Goal: Task Accomplishment & Management: Manage account settings

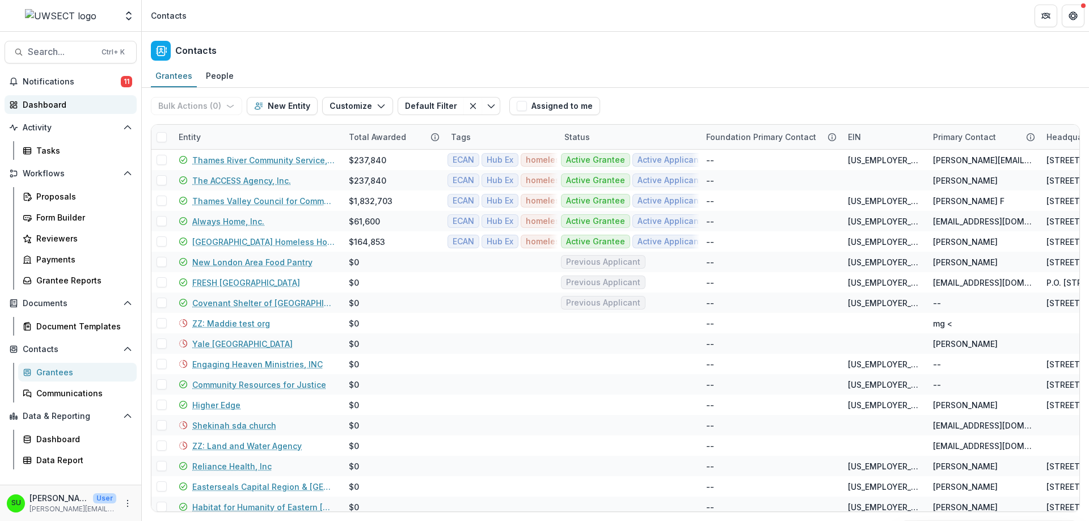
click at [41, 99] on div "Dashboard" at bounding box center [75, 105] width 105 height 12
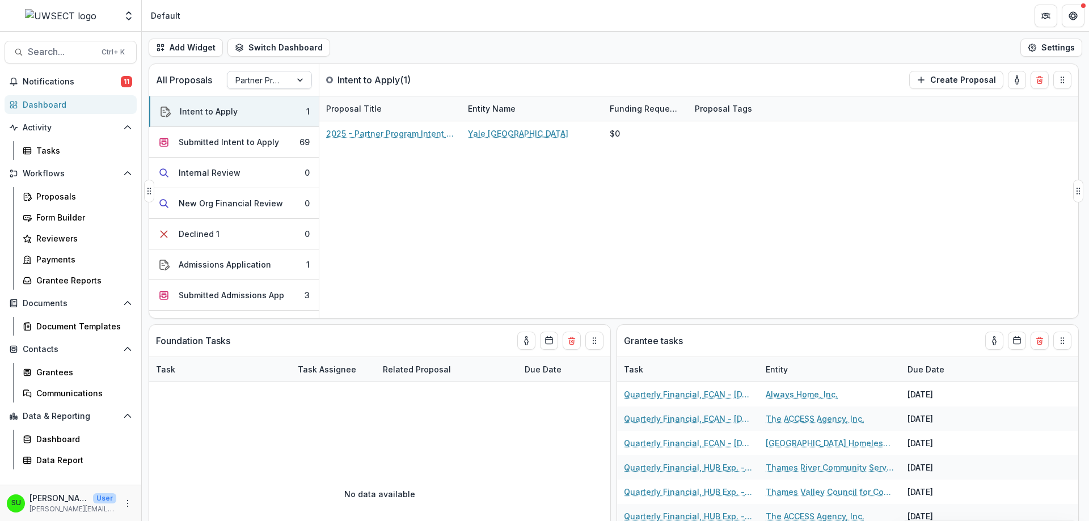
click at [260, 77] on div at bounding box center [259, 80] width 48 height 14
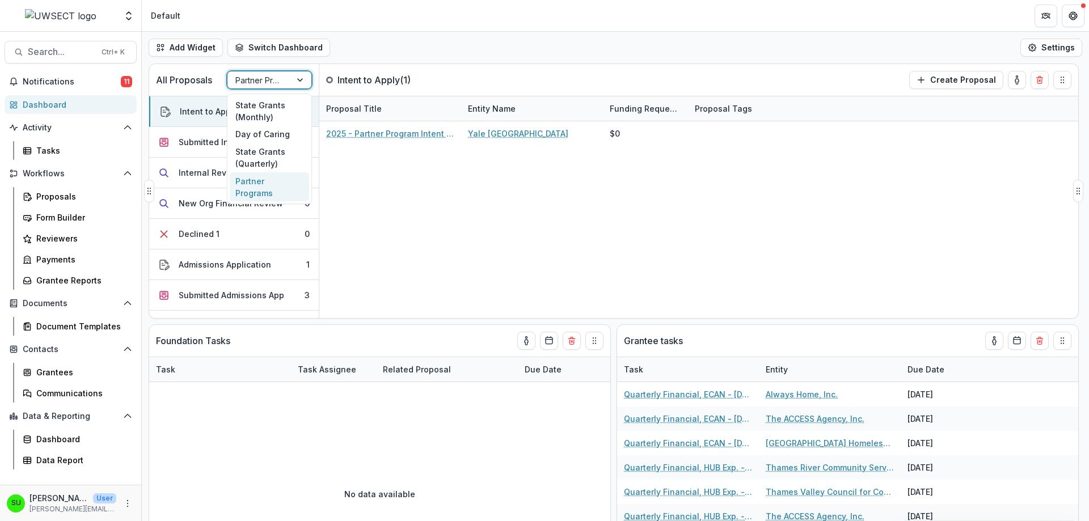
click at [460, 232] on div "2025 - Partner Program Intent to Apply Yale New Haven Health Southeast $0" at bounding box center [698, 219] width 759 height 197
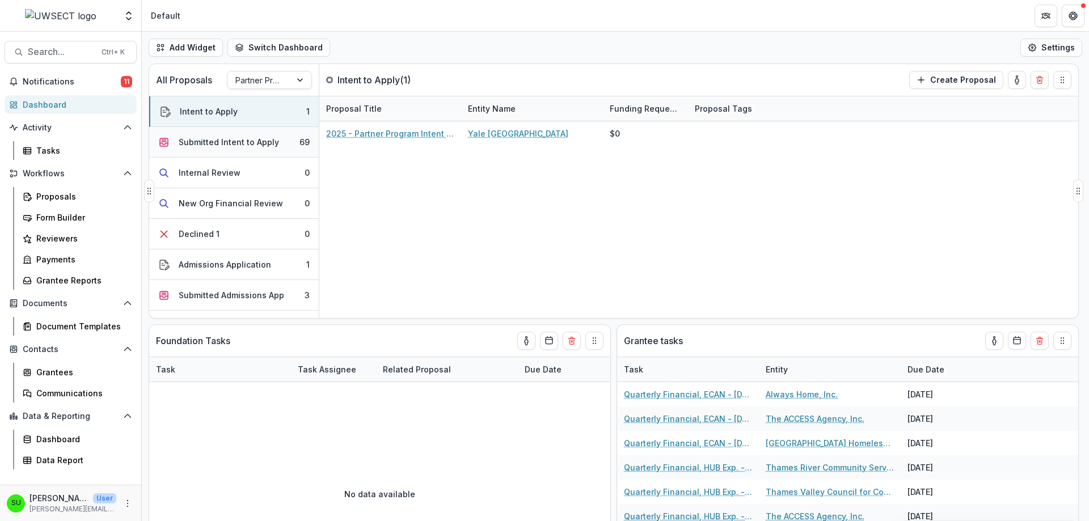
click at [223, 147] on div "Submitted Intent to Apply" at bounding box center [229, 142] width 100 height 12
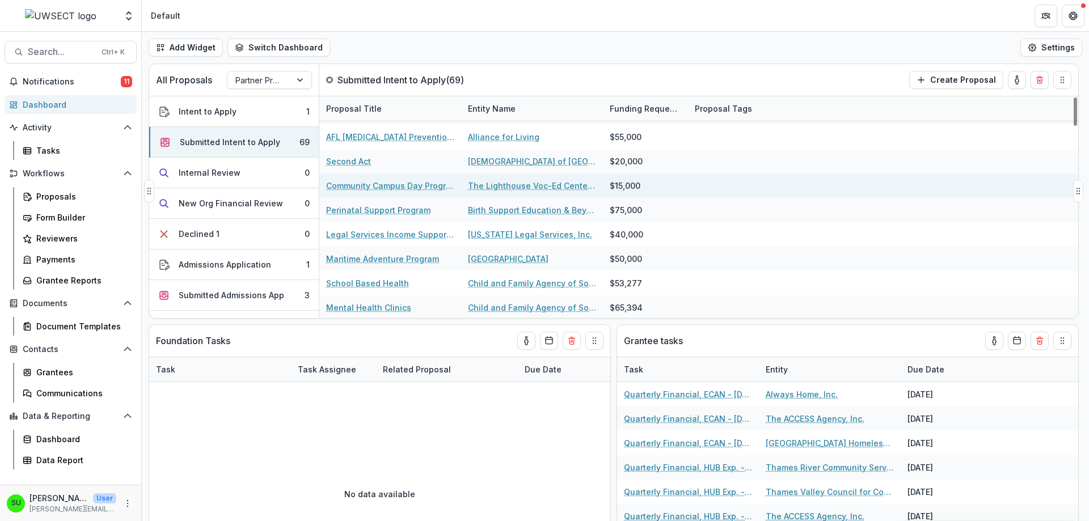
scroll to position [794, 0]
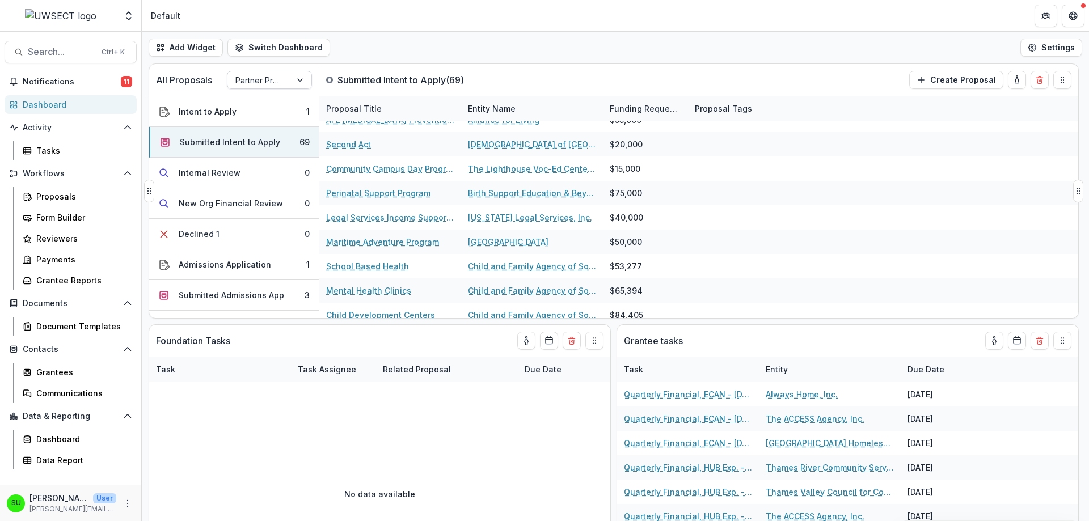
click at [257, 84] on div at bounding box center [259, 80] width 48 height 14
click at [397, 48] on div "Add Widget Switch Dashboard Default New Dashboard Settings" at bounding box center [615, 48] width 947 height 32
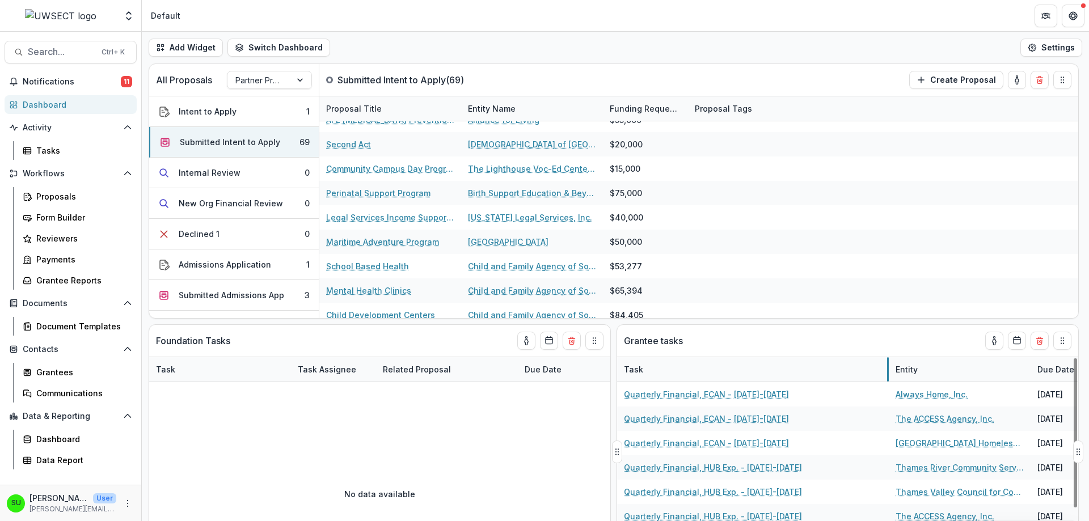
drag, startPoint x: 757, startPoint y: 365, endPoint x: 887, endPoint y: 368, distance: 129.9
click at [63, 374] on div "Grantees" at bounding box center [81, 372] width 91 height 12
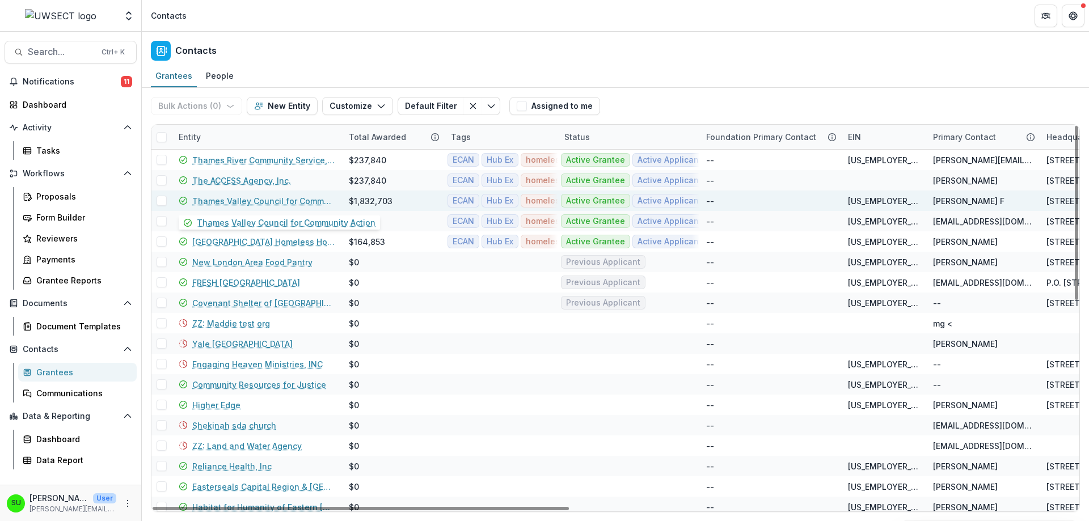
click at [268, 204] on link "Thames Valley Council for Community Action" at bounding box center [263, 201] width 143 height 12
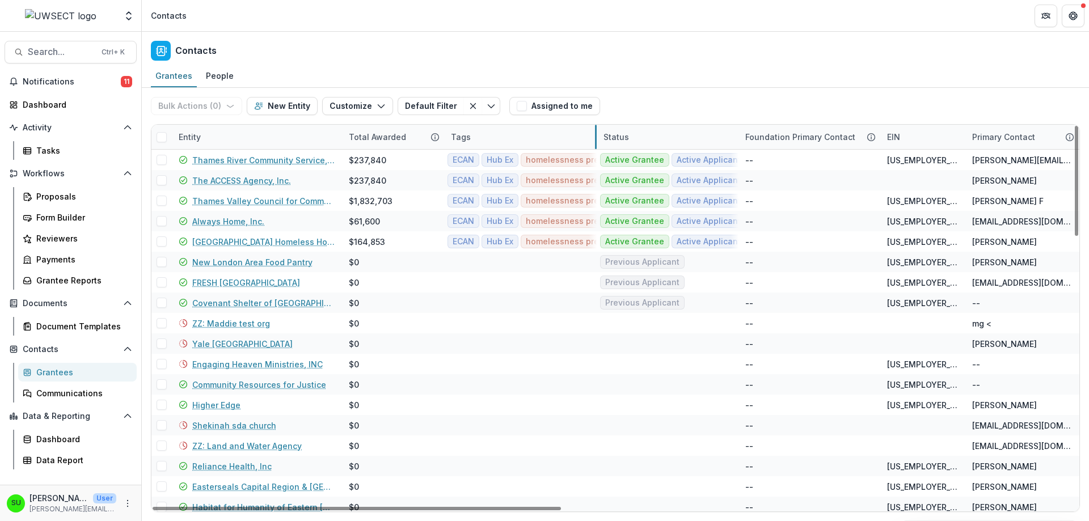
drag, startPoint x: 557, startPoint y: 139, endPoint x: 596, endPoint y: 137, distance: 39.2
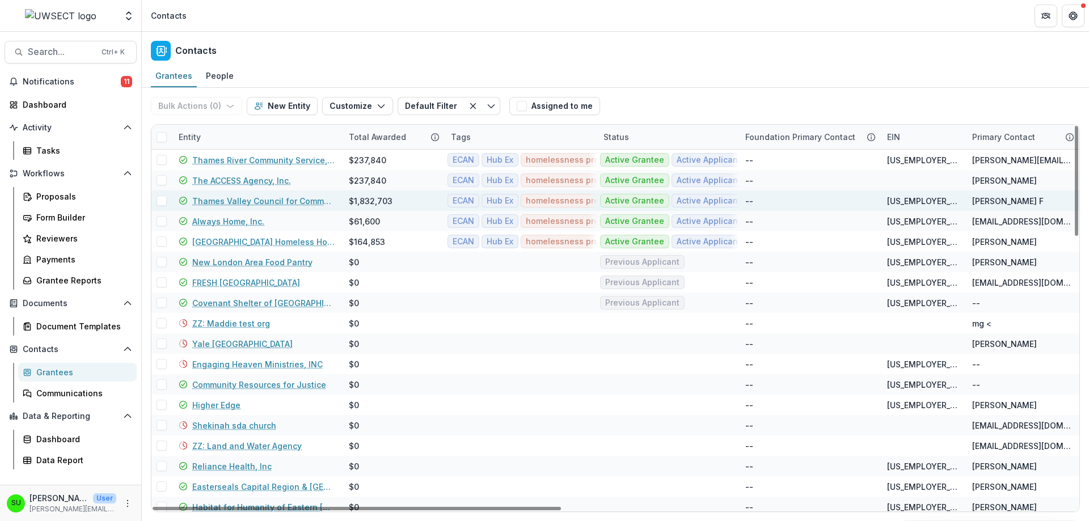
click at [290, 199] on link "Thames Valley Council for Community Action" at bounding box center [263, 201] width 143 height 12
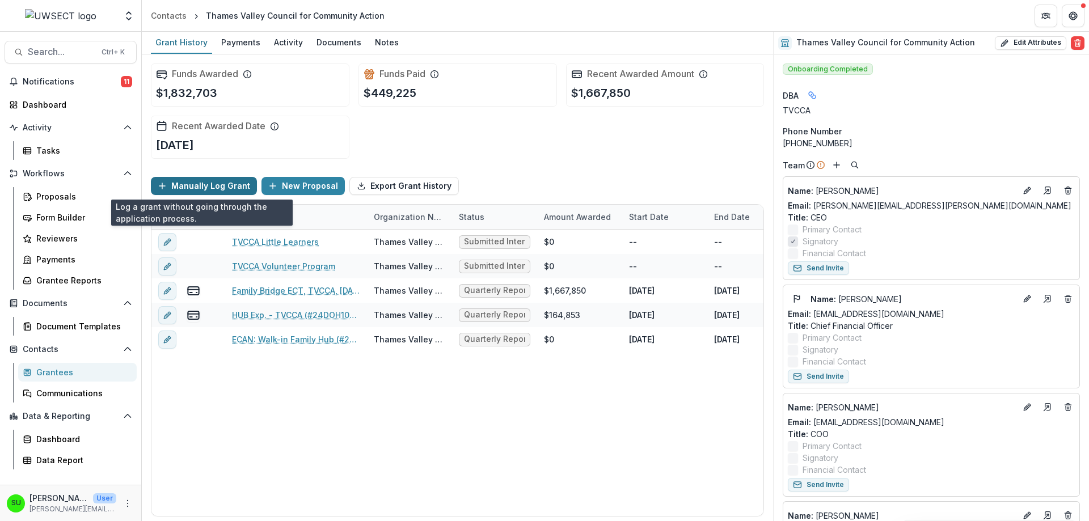
click at [201, 187] on button "Manually Log Grant" at bounding box center [204, 186] width 106 height 18
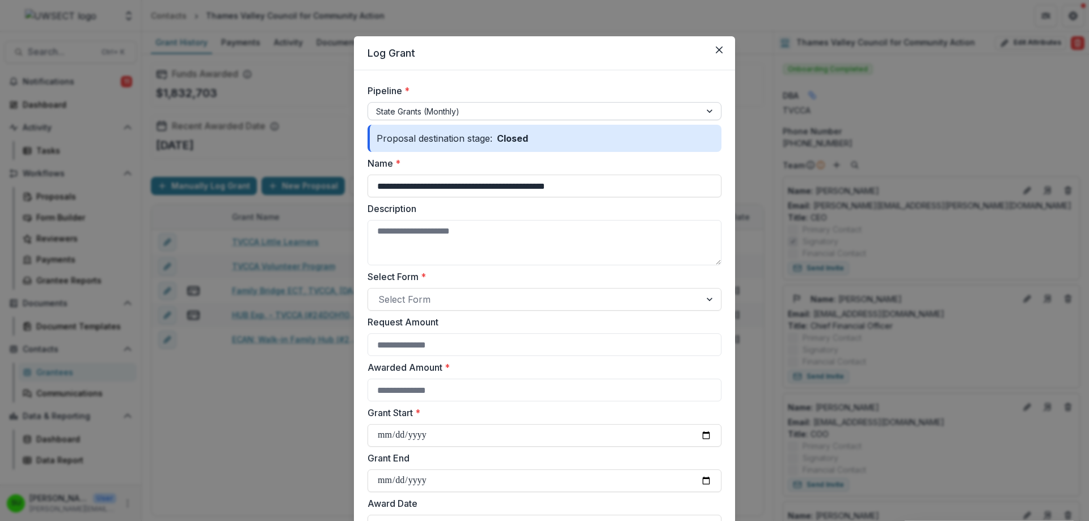
click at [479, 109] on div at bounding box center [534, 111] width 316 height 14
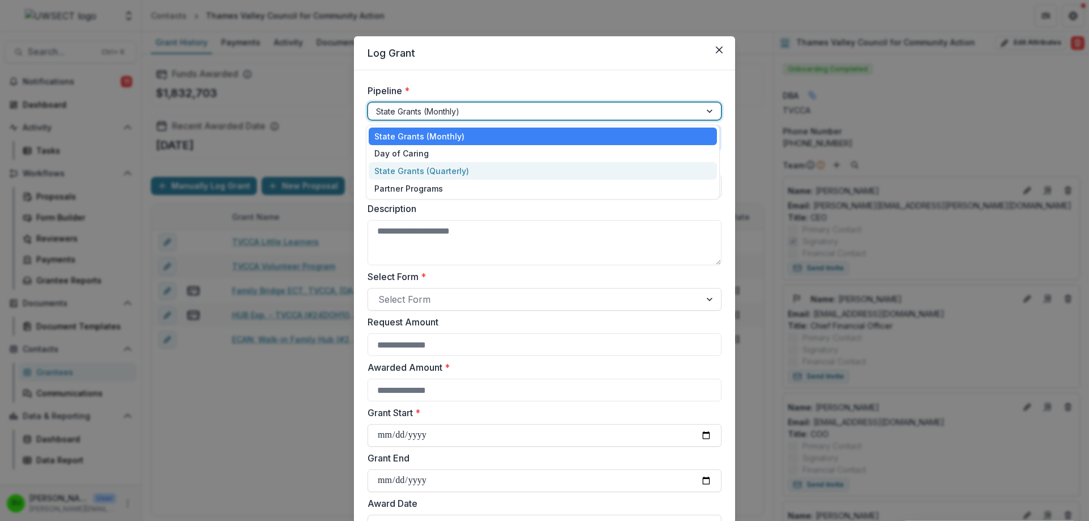
click at [421, 170] on div "State Grants (Quarterly)" at bounding box center [543, 171] width 348 height 18
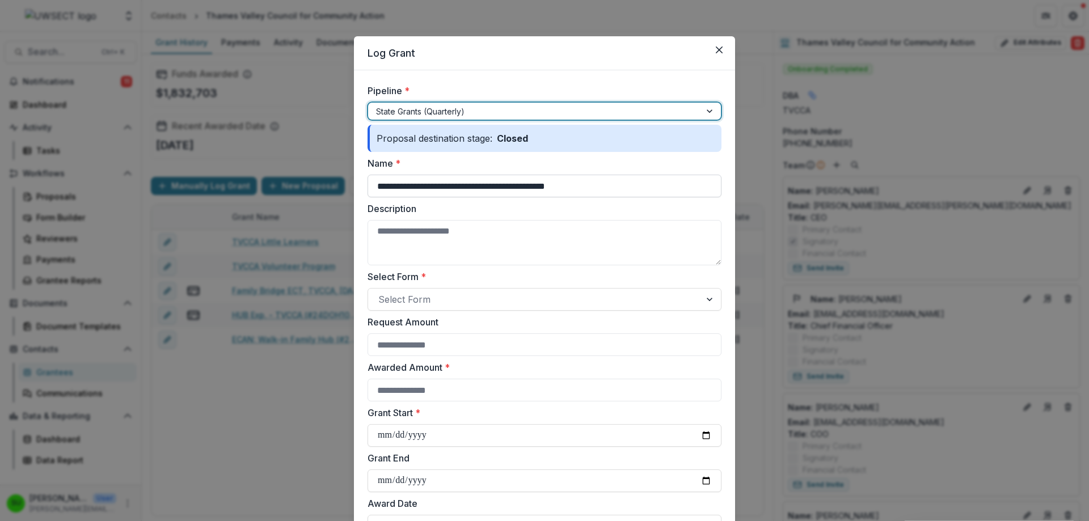
click at [400, 186] on input "**********" at bounding box center [544, 186] width 354 height 23
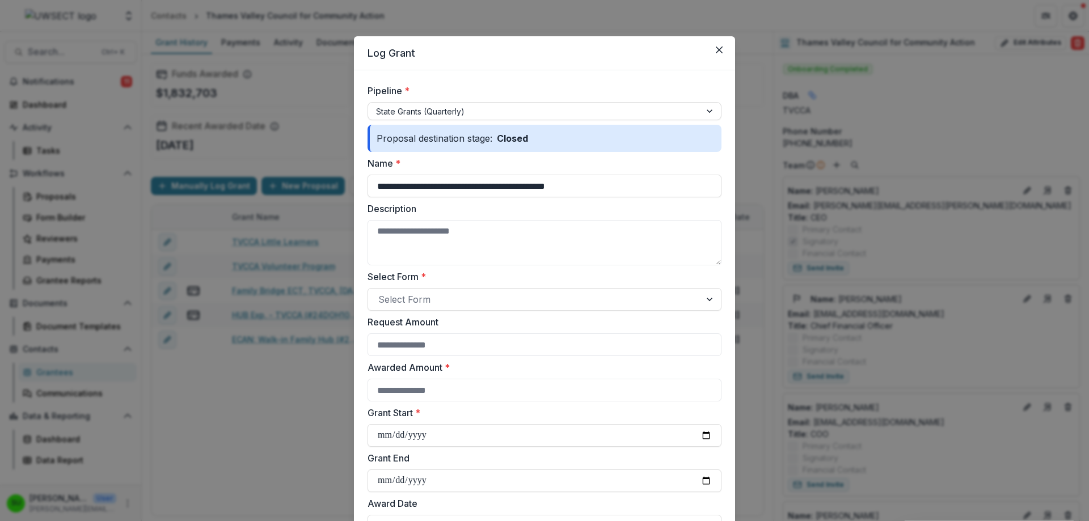
drag, startPoint x: 619, startPoint y: 184, endPoint x: 332, endPoint y: 190, distance: 287.0
click at [333, 190] on div "**********" at bounding box center [544, 260] width 1089 height 521
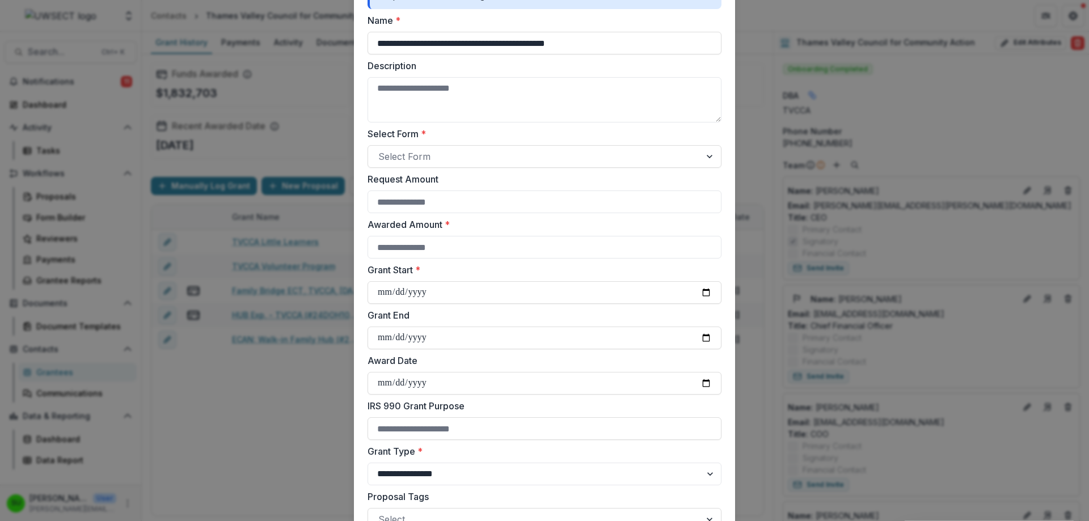
scroll to position [170, 0]
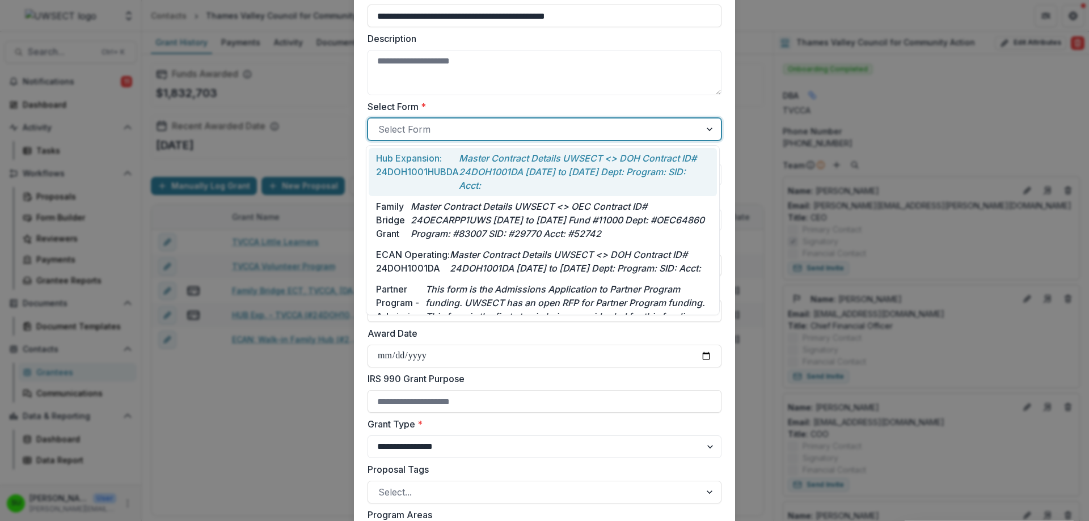
click at [439, 126] on div at bounding box center [534, 129] width 312 height 16
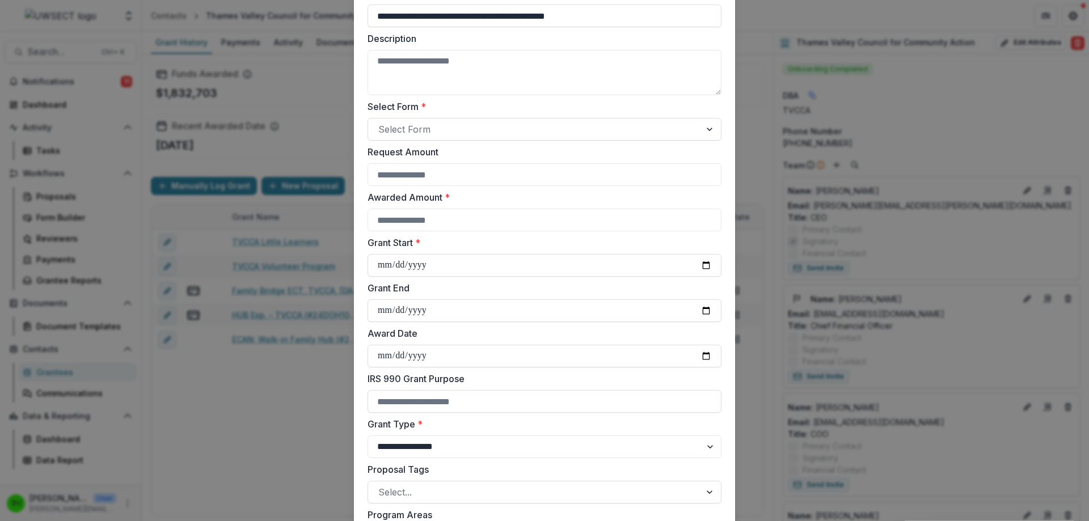
click at [507, 105] on label "Select Form *" at bounding box center [540, 107] width 347 height 14
click at [381, 122] on input "Select Form *" at bounding box center [379, 129] width 3 height 14
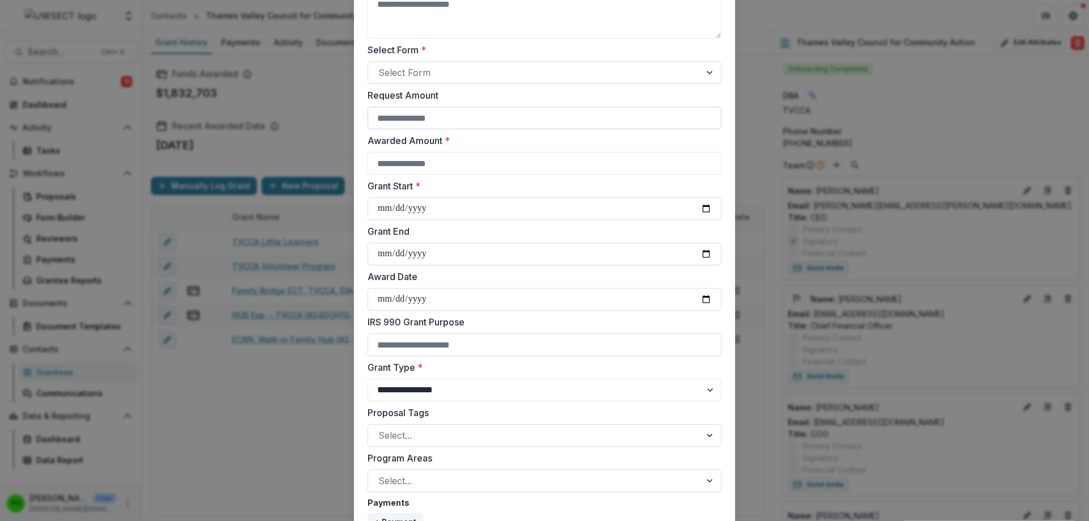
click at [423, 120] on input "Request Amount" at bounding box center [544, 118] width 354 height 23
click at [444, 156] on input "Awarded Amount *" at bounding box center [544, 163] width 354 height 23
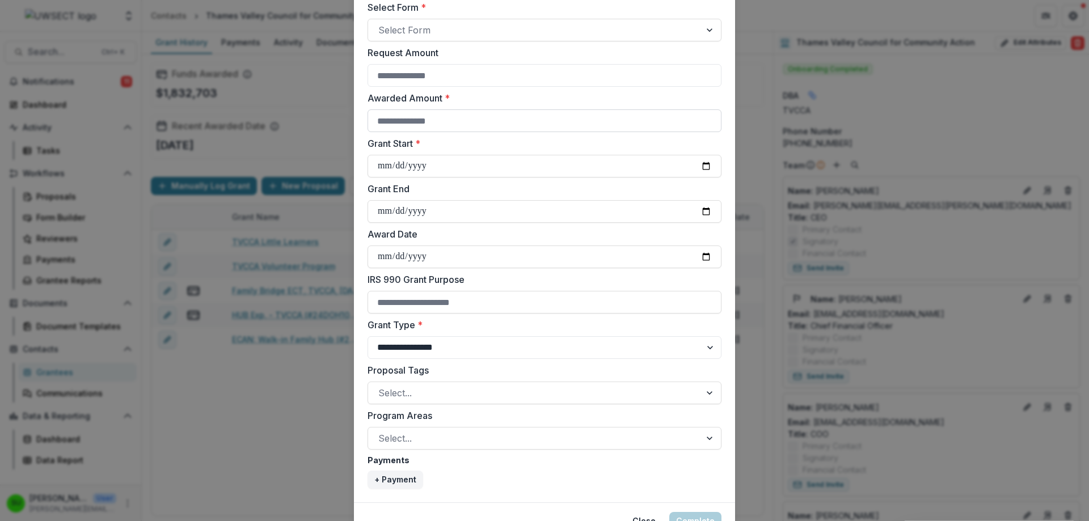
scroll to position [283, 0]
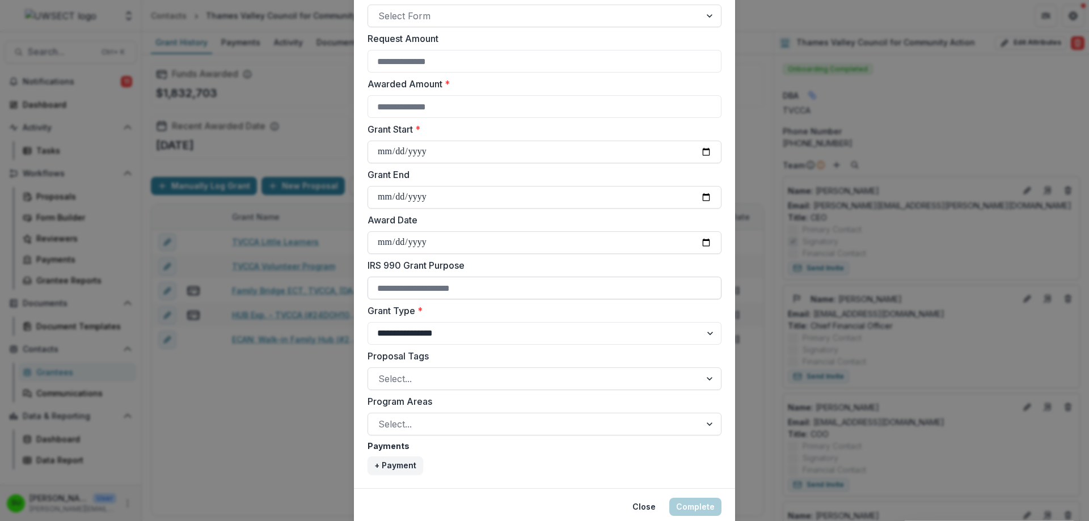
click at [448, 287] on input "IRS 990 Grant Purpose" at bounding box center [544, 288] width 354 height 23
click at [642, 508] on button "Close" at bounding box center [643, 507] width 37 height 18
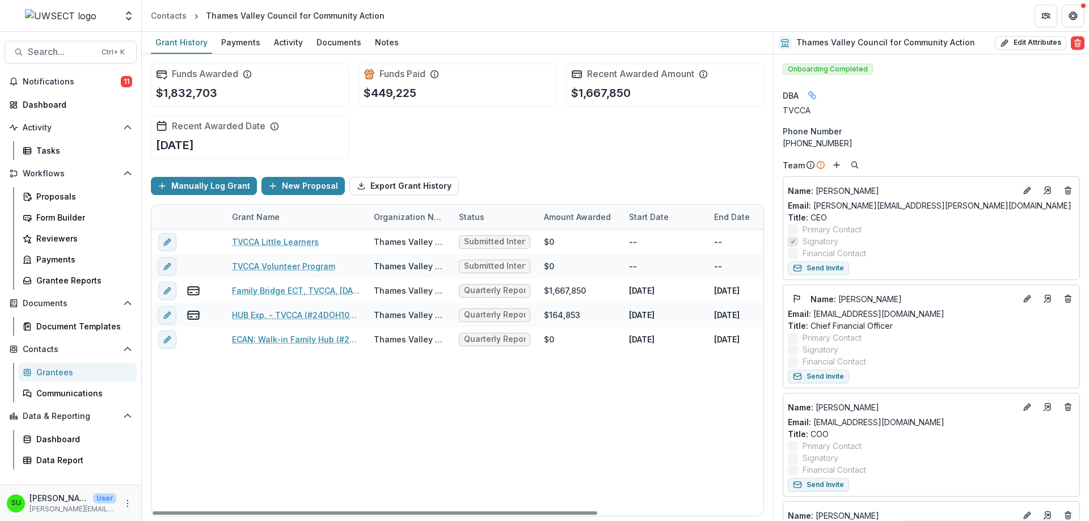
click at [556, 154] on div "Funds Awarded $1,832,703 Funds Paid $449,225 Recent Awarded Amount $1,667,850 R…" at bounding box center [457, 110] width 613 height 113
click at [316, 437] on div "TVCCA Little Learners Thames Valley Council for Community Action Submitted Inte…" at bounding box center [570, 373] width 839 height 286
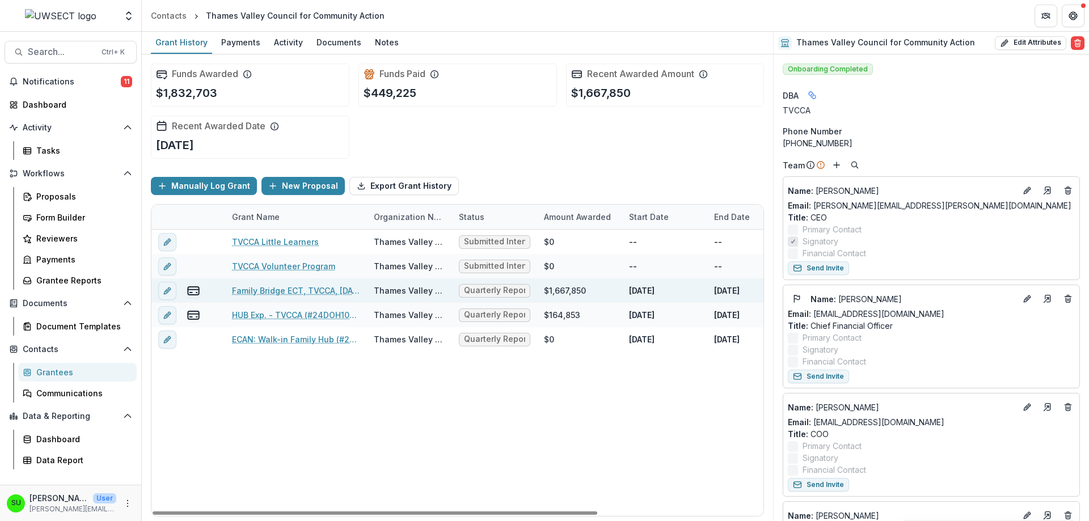
click at [293, 287] on link "Family Bridge ECT, TVCCA, [DATE]-[DATE]" at bounding box center [296, 291] width 128 height 12
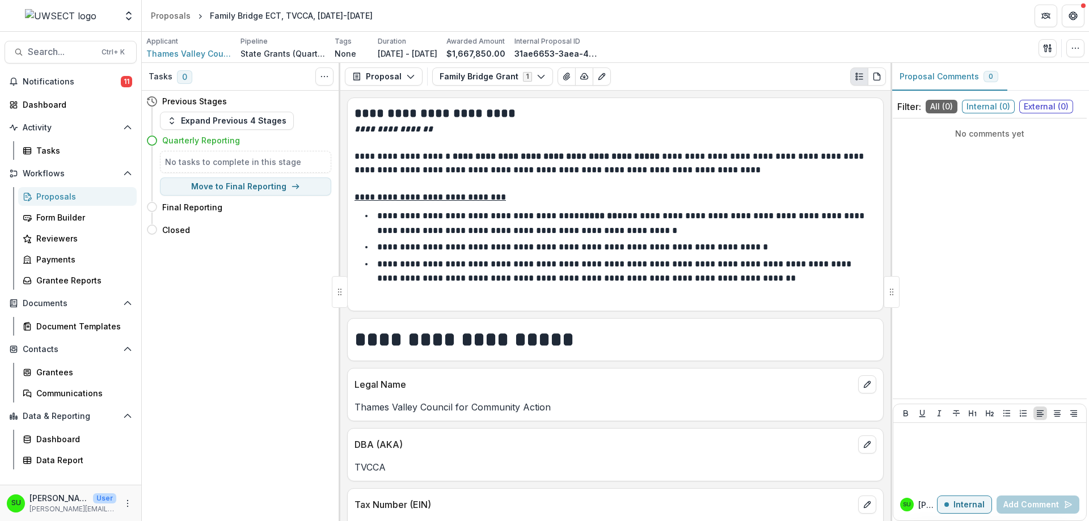
click at [759, 45] on div "Applicant Thames Valley Council for Community Action Pipeline State Grants (Qua…" at bounding box center [615, 47] width 938 height 23
click at [218, 123] on button "Expand Previous 4 Stages" at bounding box center [227, 121] width 134 height 18
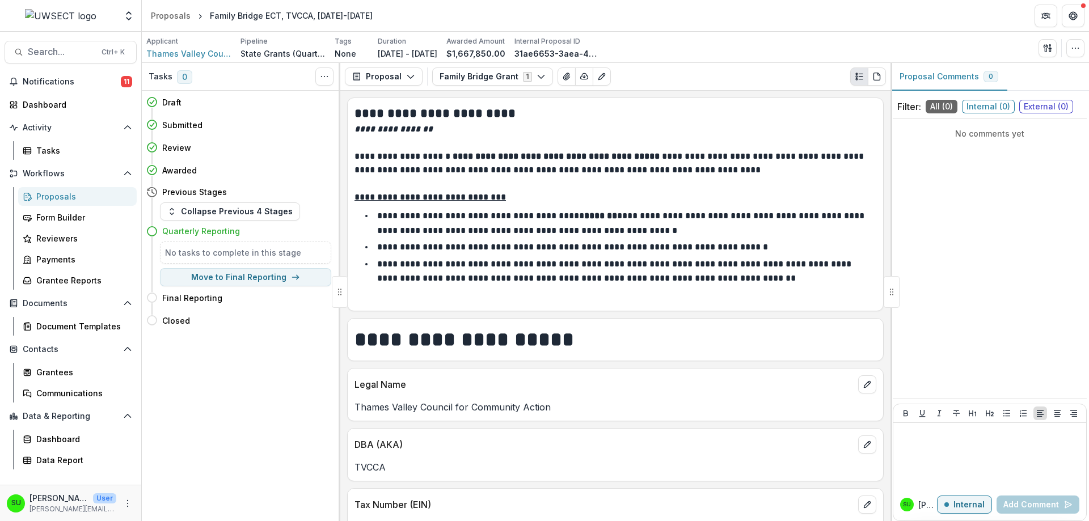
click at [648, 198] on p "**********" at bounding box center [615, 197] width 522 height 14
click at [653, 182] on p at bounding box center [615, 184] width 522 height 14
click at [293, 15] on div "Family Bridge ECT, TVCCA, [DATE]-[DATE]" at bounding box center [291, 16] width 163 height 12
click at [165, 15] on div "Proposals" at bounding box center [171, 16] width 40 height 12
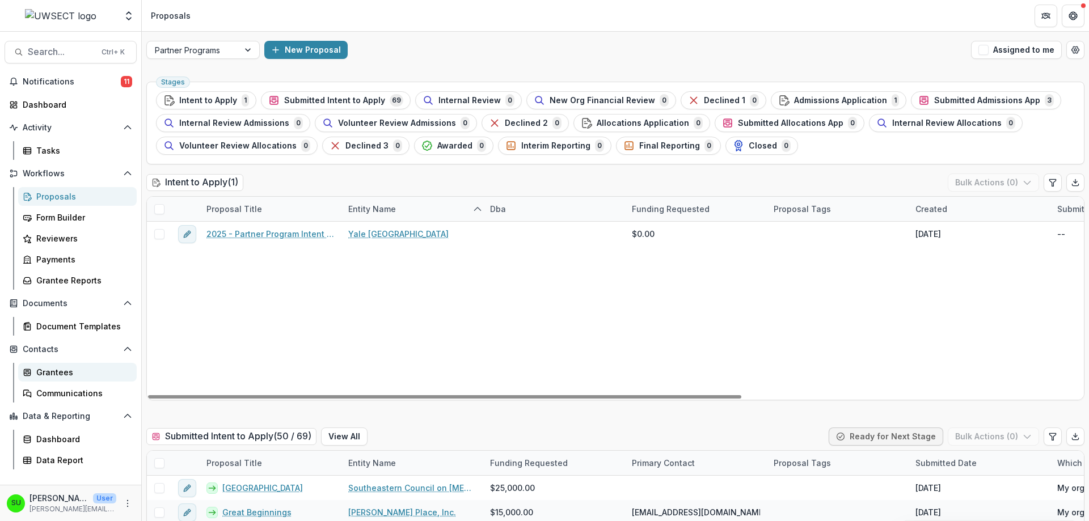
click at [50, 374] on div "Grantees" at bounding box center [81, 372] width 91 height 12
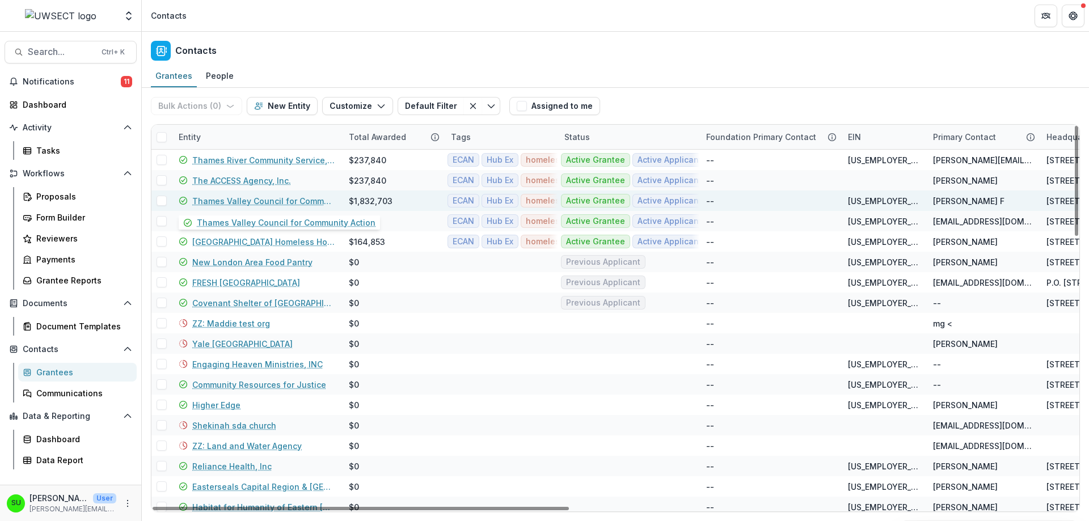
click at [228, 200] on link "Thames Valley Council for Community Action" at bounding box center [263, 201] width 143 height 12
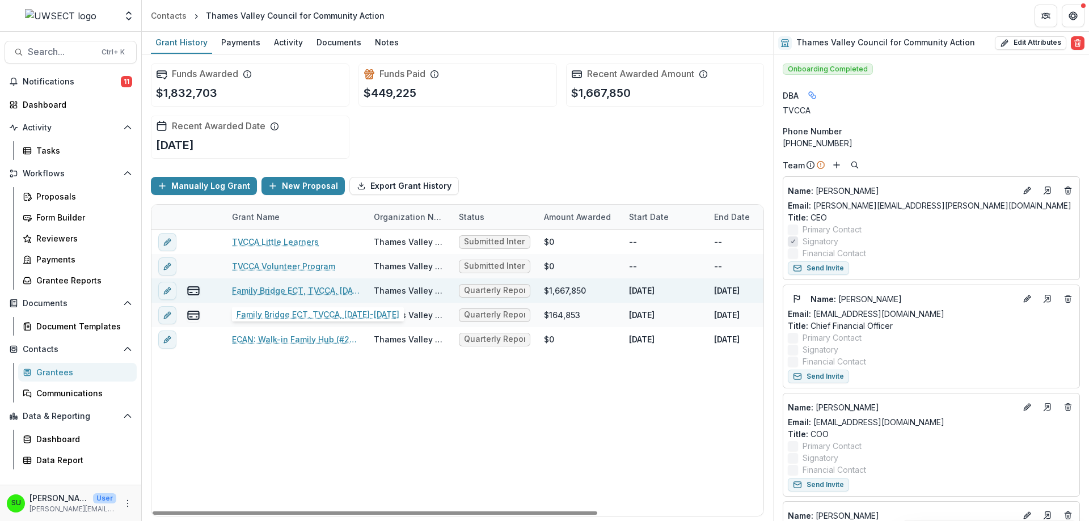
click at [273, 294] on link "Family Bridge ECT, TVCCA, [DATE]-[DATE]" at bounding box center [296, 291] width 128 height 12
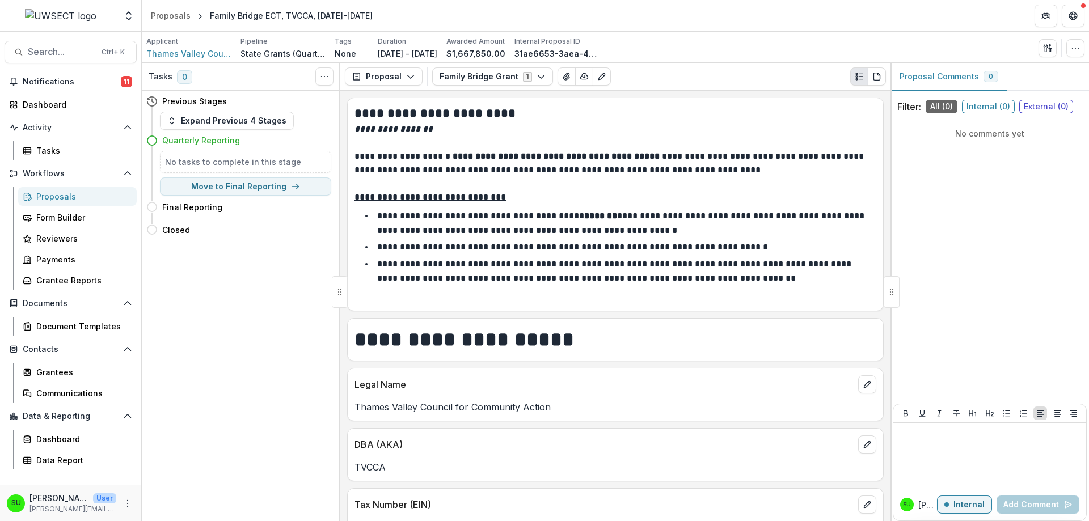
click at [63, 198] on div "Proposals" at bounding box center [81, 196] width 91 height 12
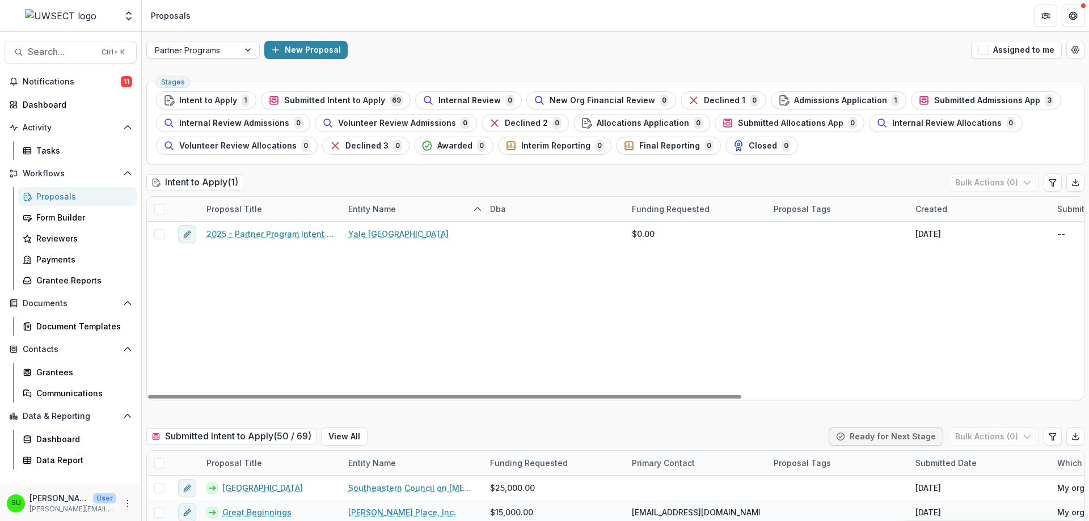
click at [232, 54] on div "Partner Programs" at bounding box center [193, 50] width 92 height 16
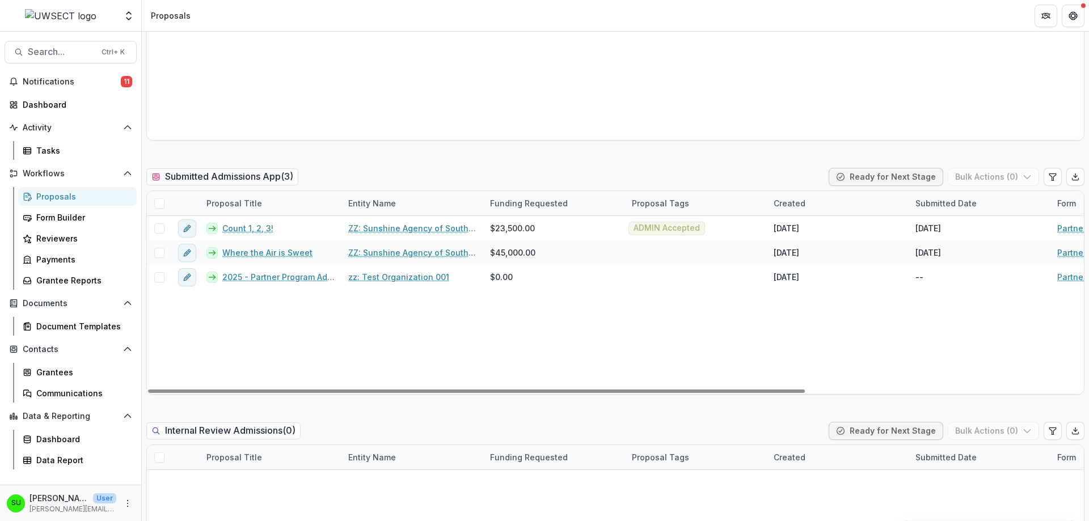
scroll to position [1474, 0]
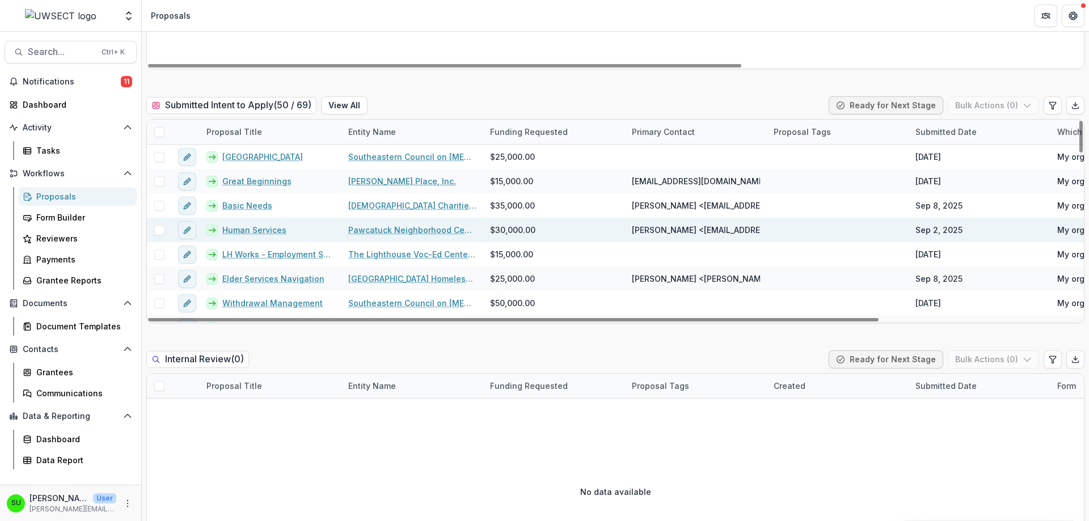
scroll to position [340, 0]
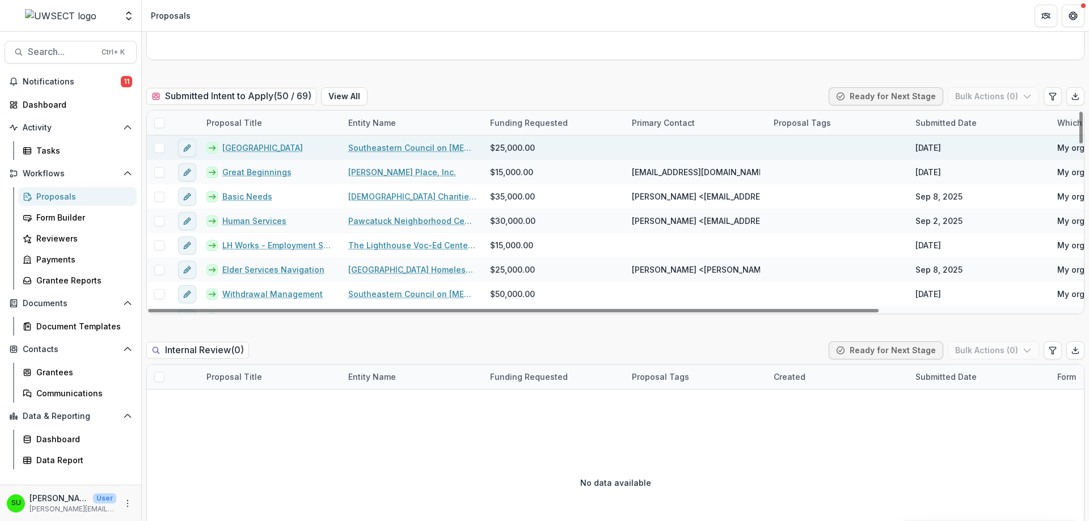
click at [247, 152] on link "Liberty House" at bounding box center [262, 148] width 81 height 12
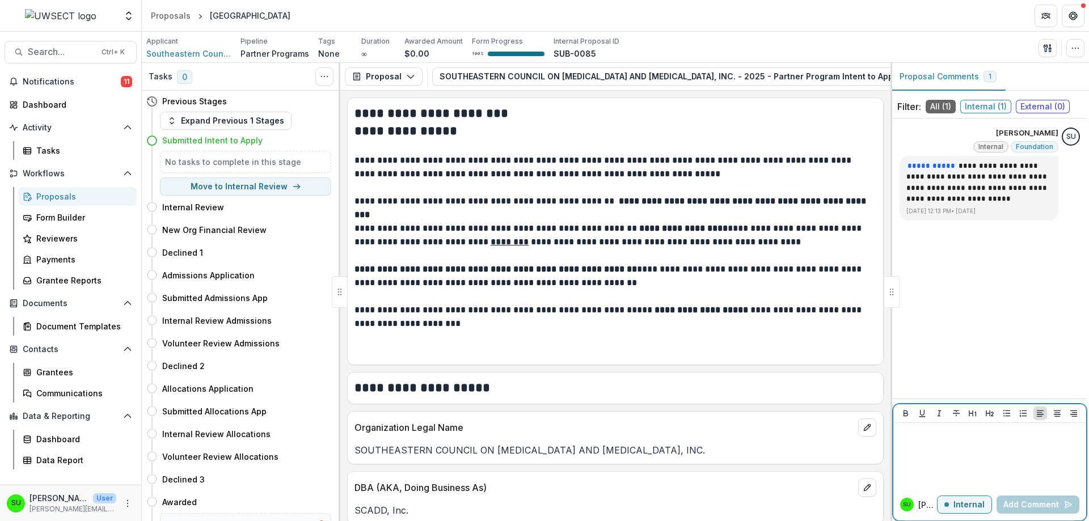
click at [972, 505] on p "Internal" at bounding box center [968, 505] width 31 height 10
click at [947, 445] on div at bounding box center [989, 455] width 184 height 57
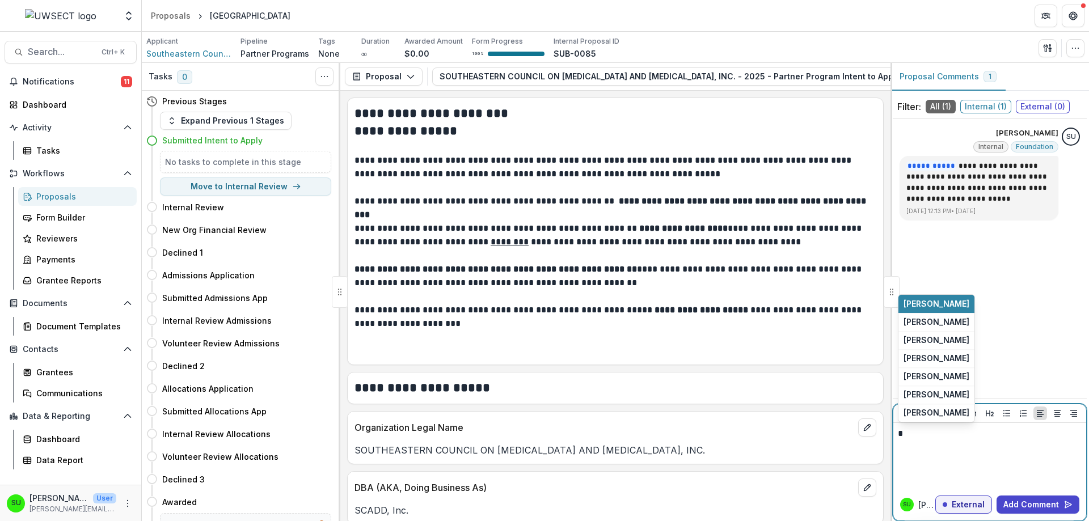
click at [935, 443] on div "*" at bounding box center [989, 455] width 184 height 57
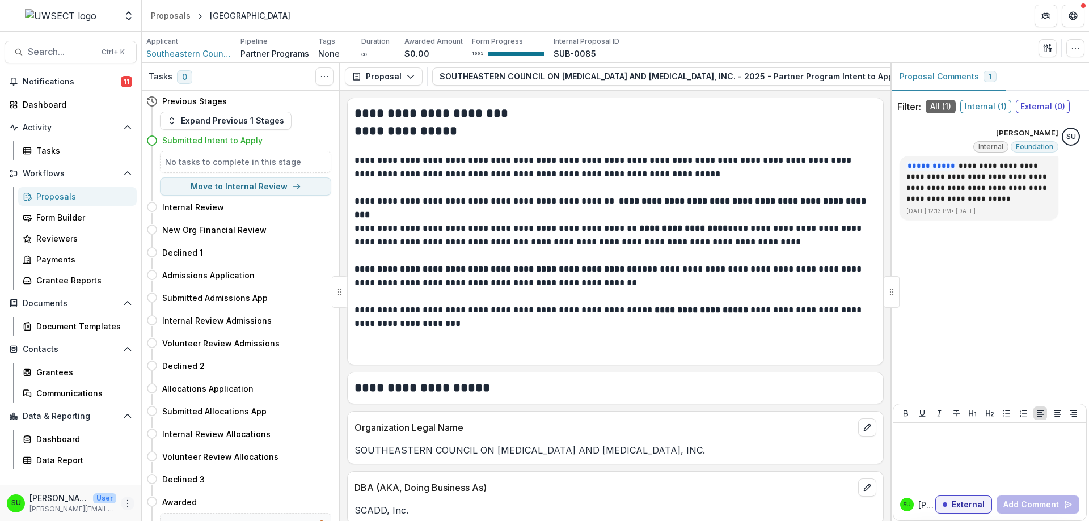
click at [130, 505] on icon "More" at bounding box center [127, 503] width 9 height 9
click at [201, 482] on link "User Settings" at bounding box center [202, 479] width 121 height 19
select select "****"
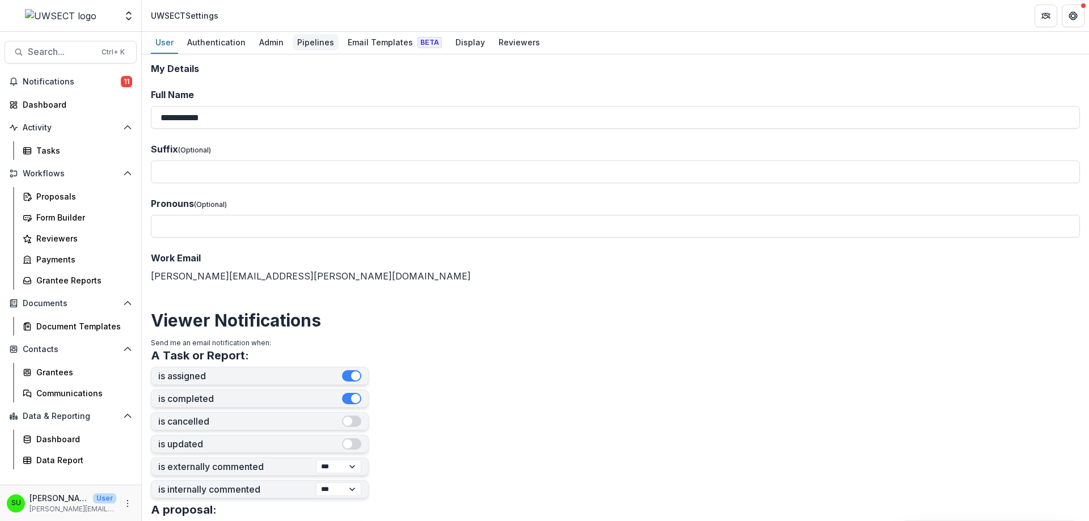
click at [312, 40] on div "Pipelines" at bounding box center [316, 42] width 46 height 16
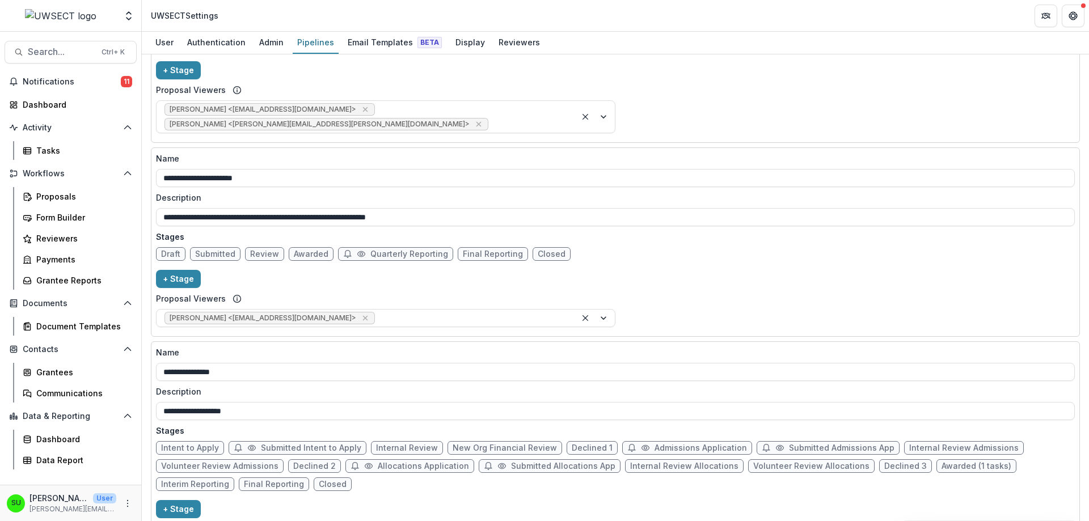
scroll to position [373, 0]
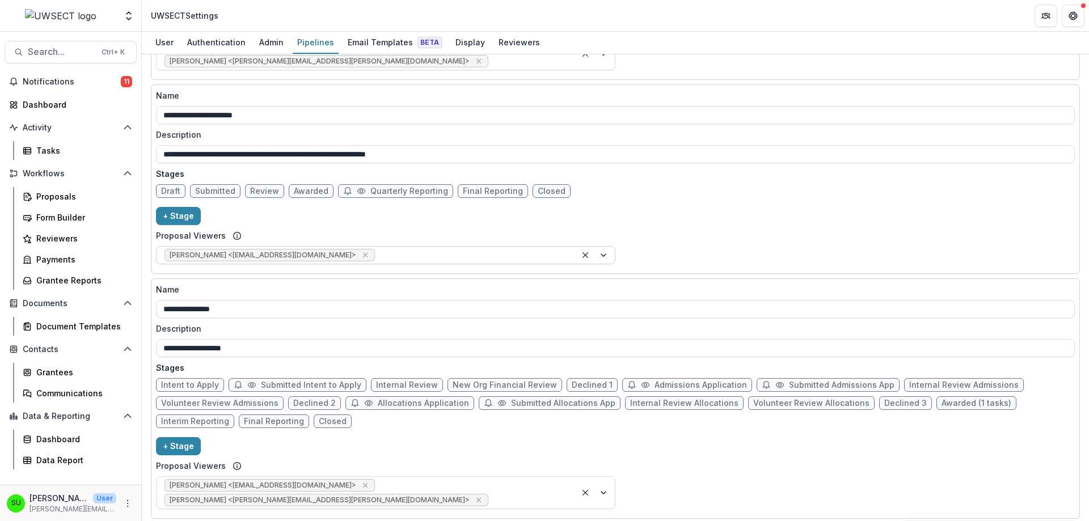
click at [377, 248] on div at bounding box center [472, 255] width 191 height 14
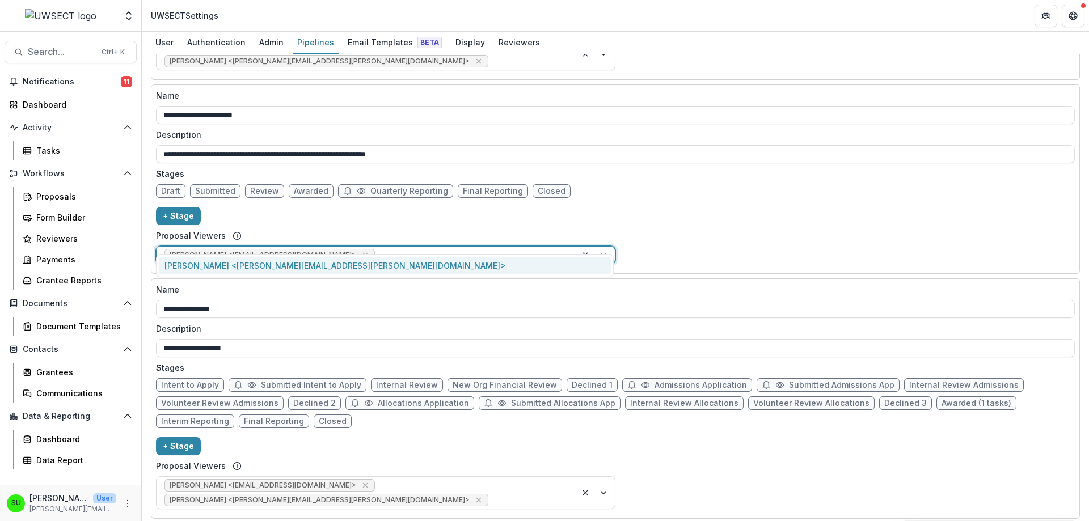
click at [264, 268] on div "Scott Umbel <scott.umbel@uwsect.org>" at bounding box center [385, 266] width 452 height 18
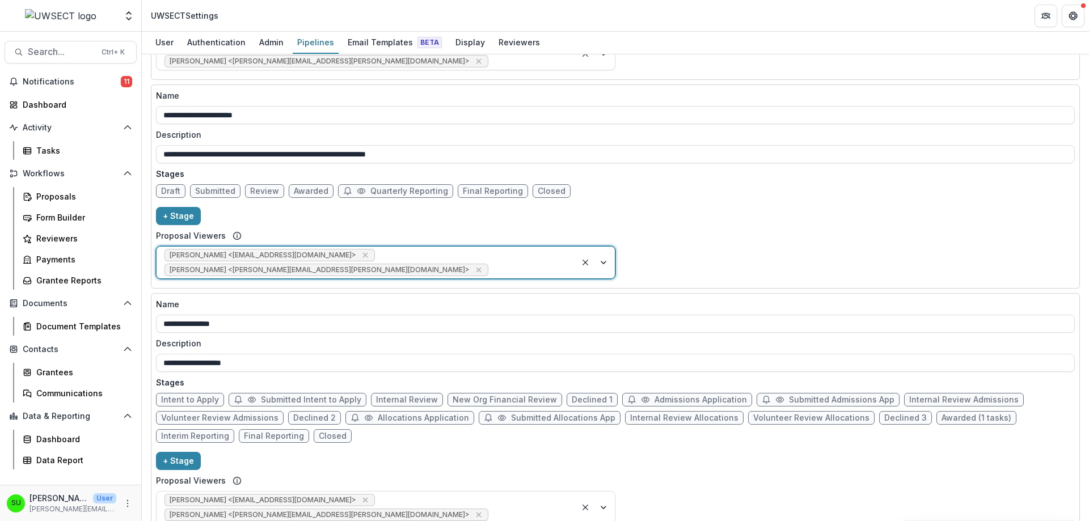
click at [723, 201] on div "**********" at bounding box center [615, 187] width 918 height 194
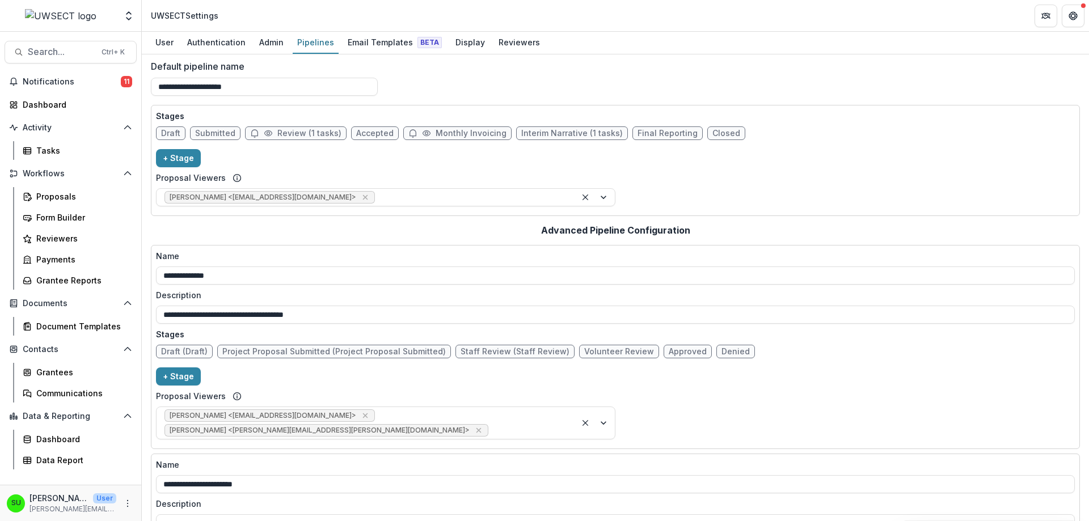
scroll to position [0, 0]
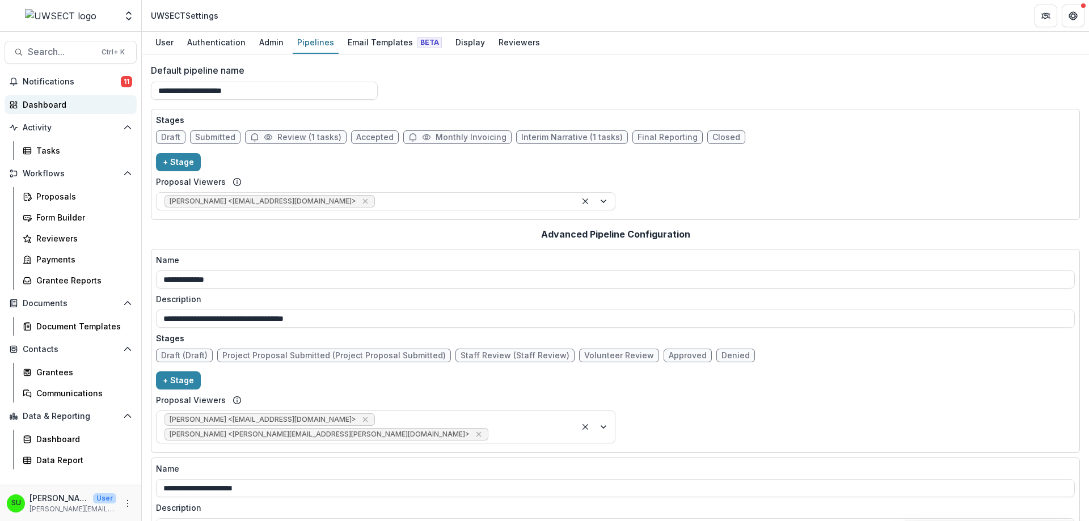
click at [59, 100] on div "Dashboard" at bounding box center [75, 105] width 105 height 12
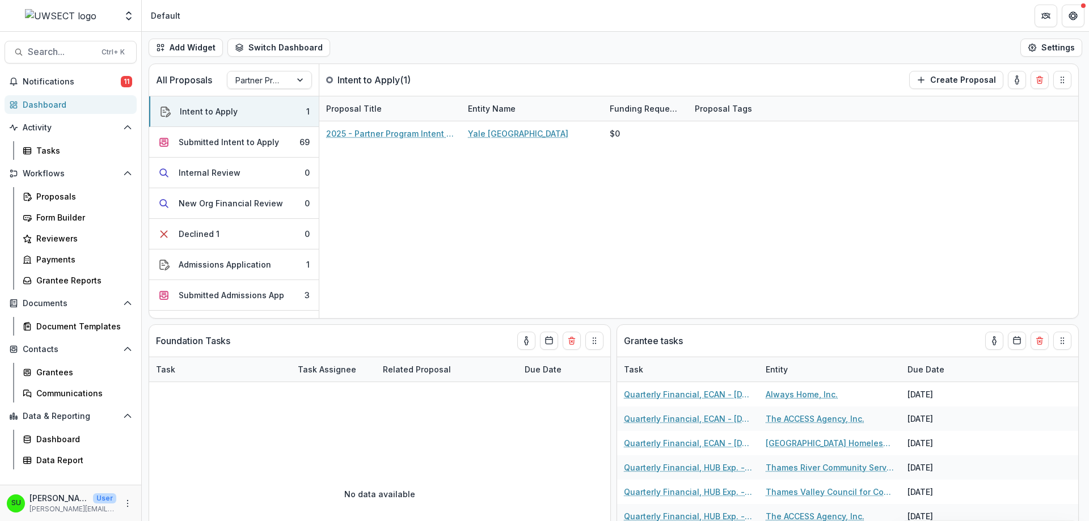
click at [668, 14] on header "Default" at bounding box center [615, 15] width 947 height 31
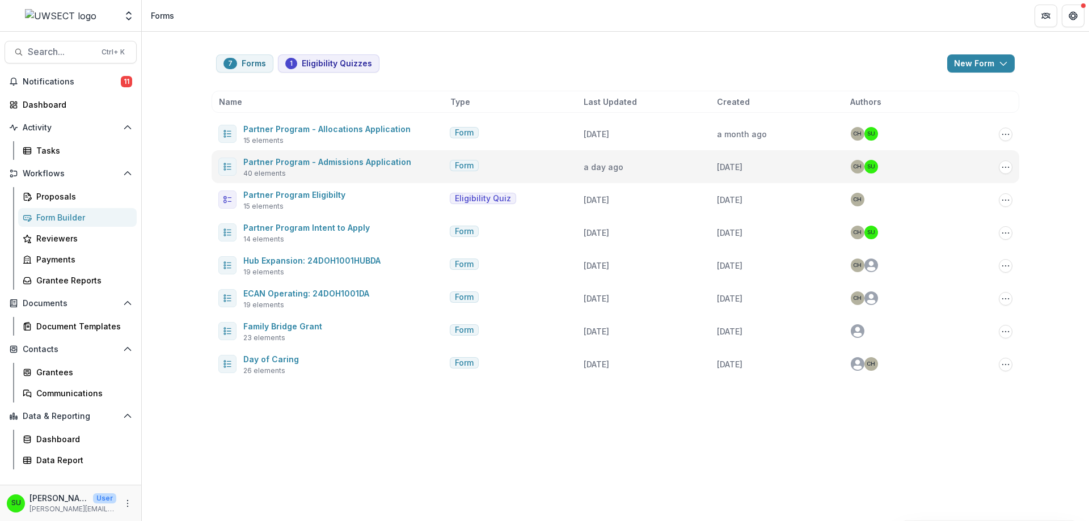
click at [364, 156] on span "Partner Program - Admissions Application" at bounding box center [327, 162] width 168 height 14
click at [366, 159] on link "Partner Program - Admissions Application" at bounding box center [327, 162] width 168 height 10
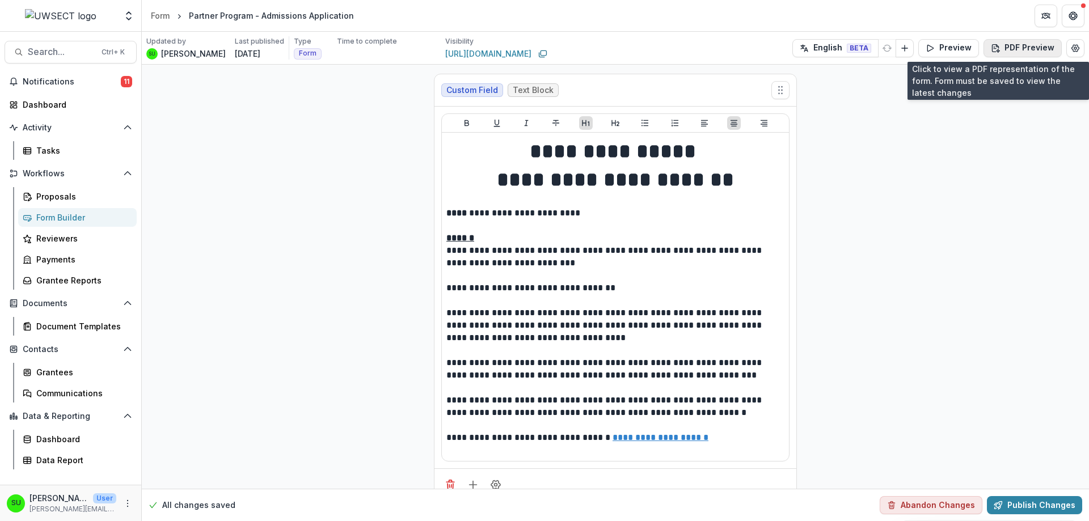
click at [1021, 44] on button "PDF Preview" at bounding box center [1022, 48] width 78 height 18
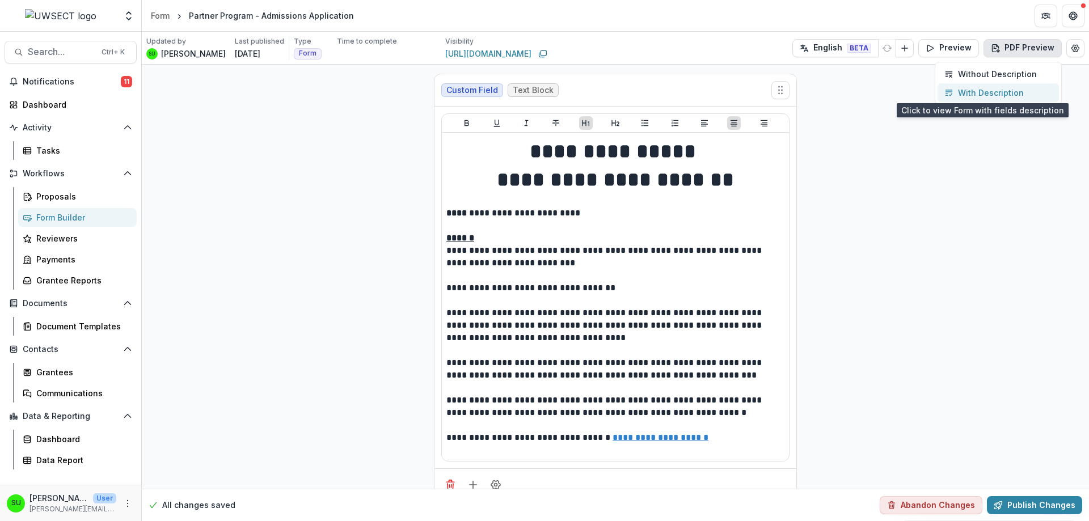
click at [1014, 94] on p "With Description" at bounding box center [991, 93] width 66 height 12
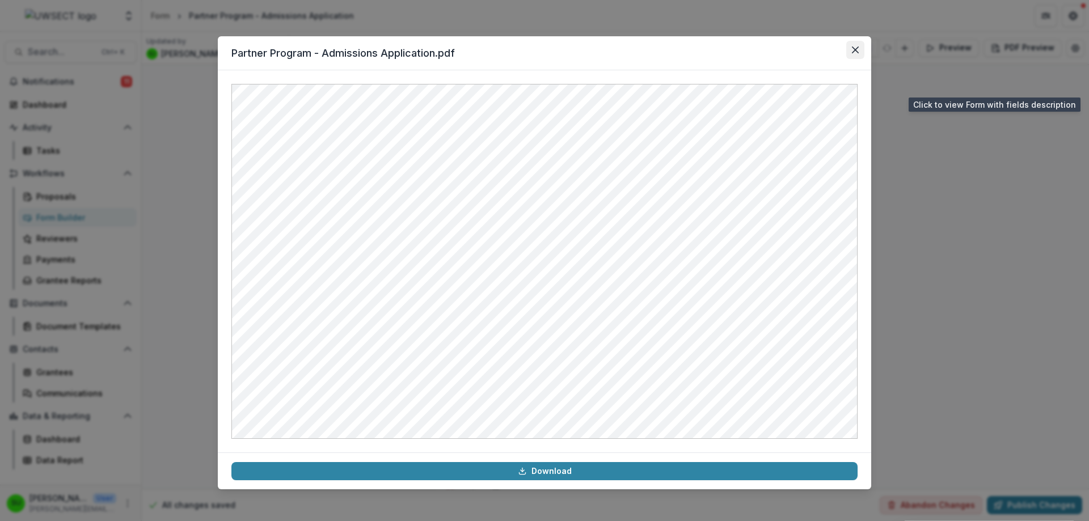
click at [858, 45] on button "Close" at bounding box center [855, 50] width 18 height 18
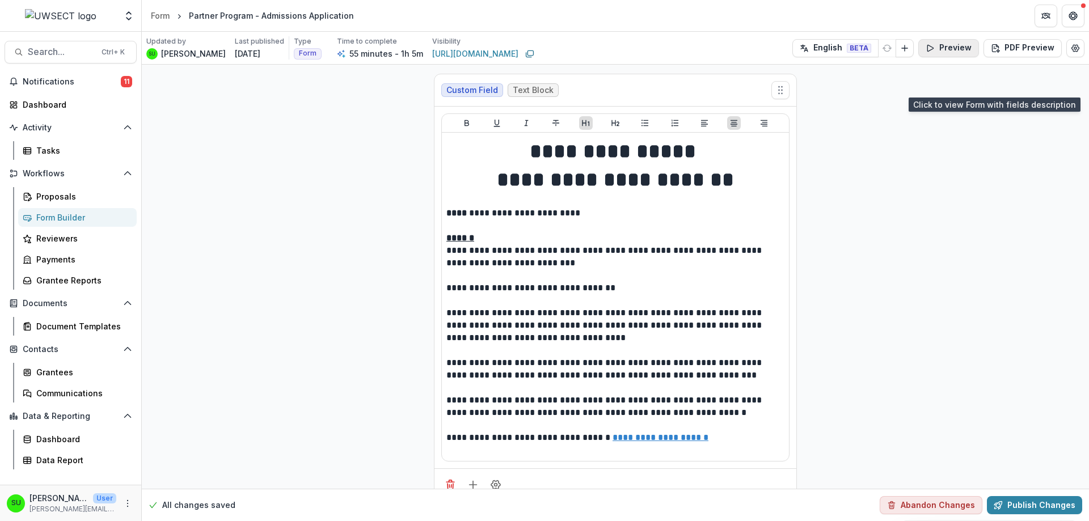
click at [952, 46] on button "Preview" at bounding box center [948, 48] width 61 height 18
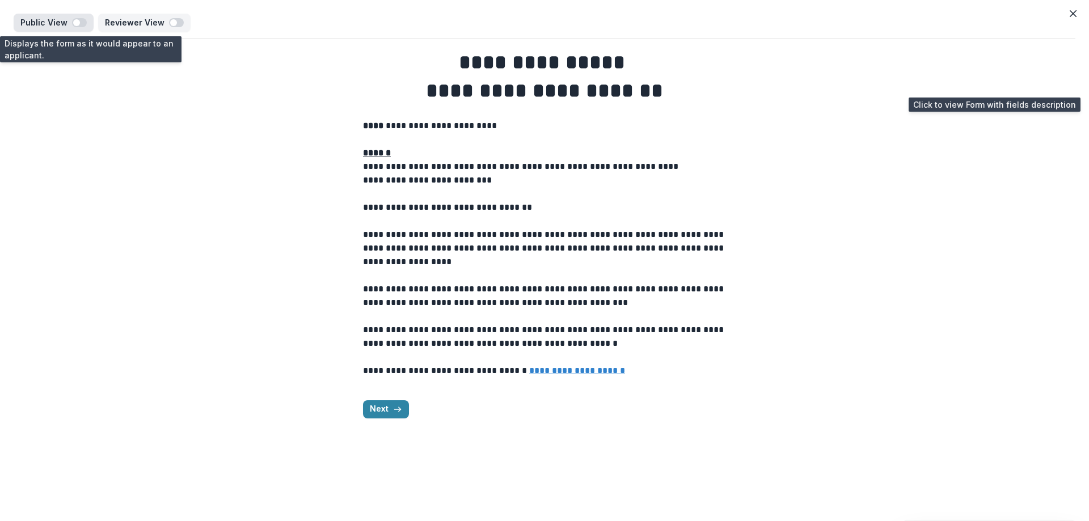
click at [69, 26] on p "Public View" at bounding box center [46, 23] width 52 height 10
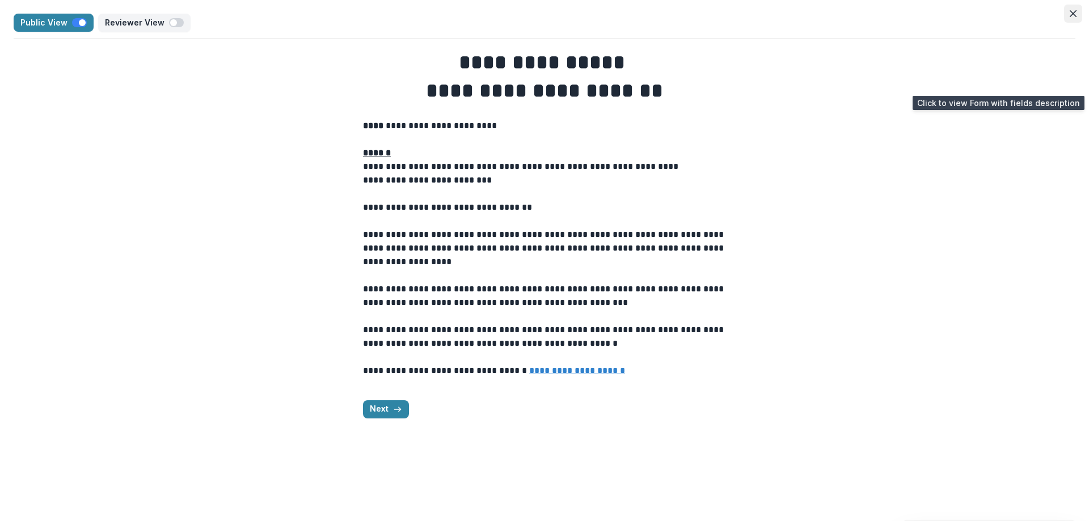
click at [1076, 16] on button "Close" at bounding box center [1073, 14] width 18 height 18
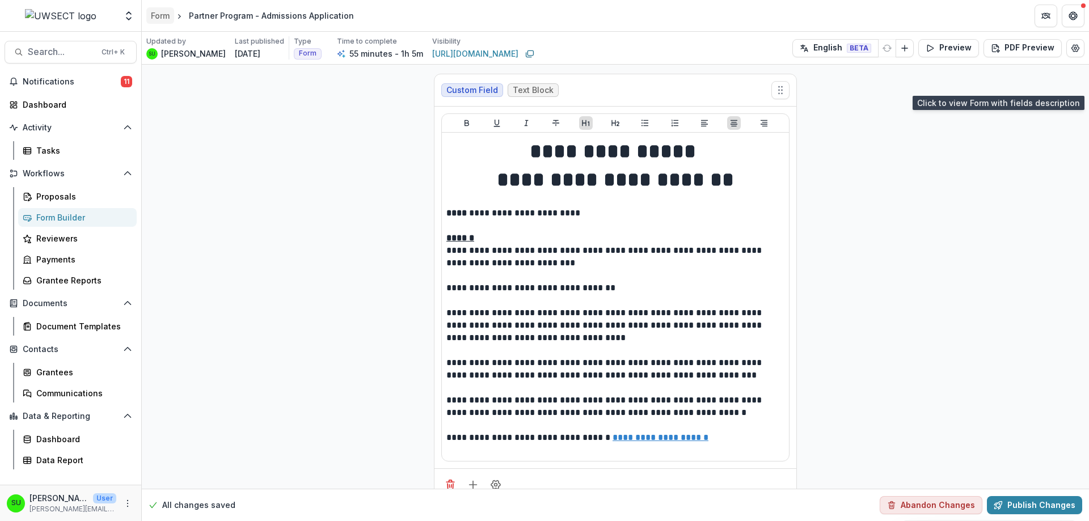
click at [163, 14] on div "Form" at bounding box center [160, 16] width 19 height 12
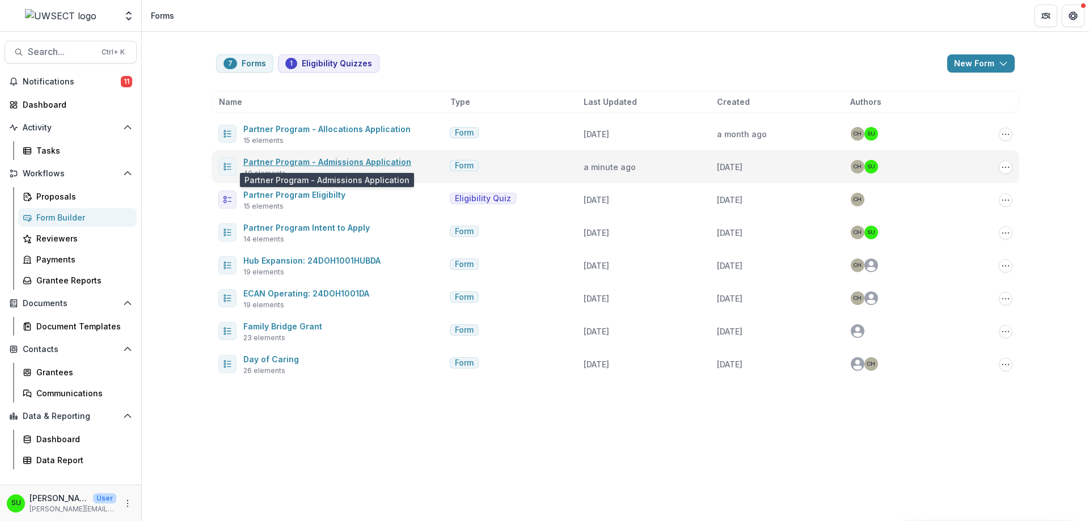
click at [352, 161] on link "Partner Program - Admissions Application" at bounding box center [327, 162] width 168 height 10
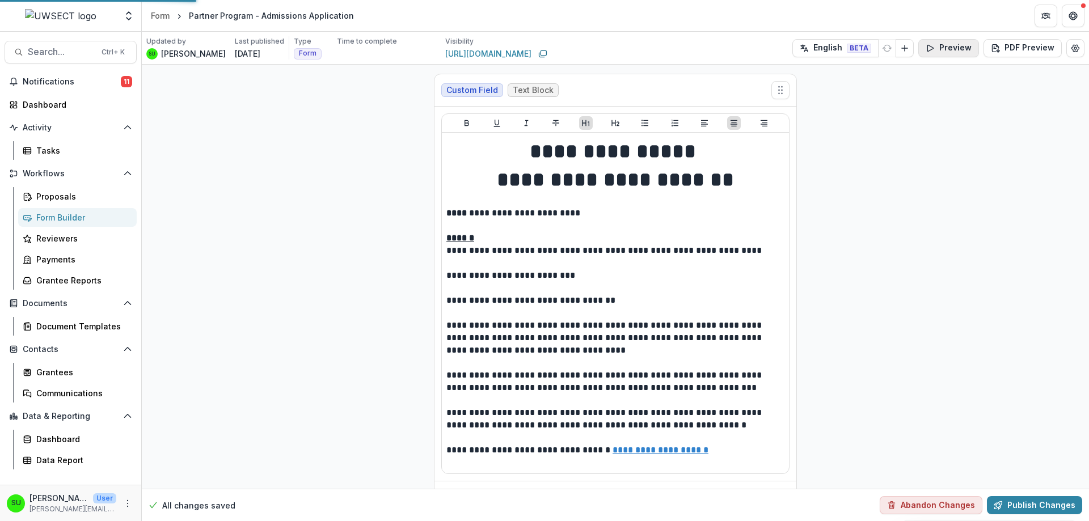
click at [959, 47] on button "Preview" at bounding box center [948, 48] width 61 height 18
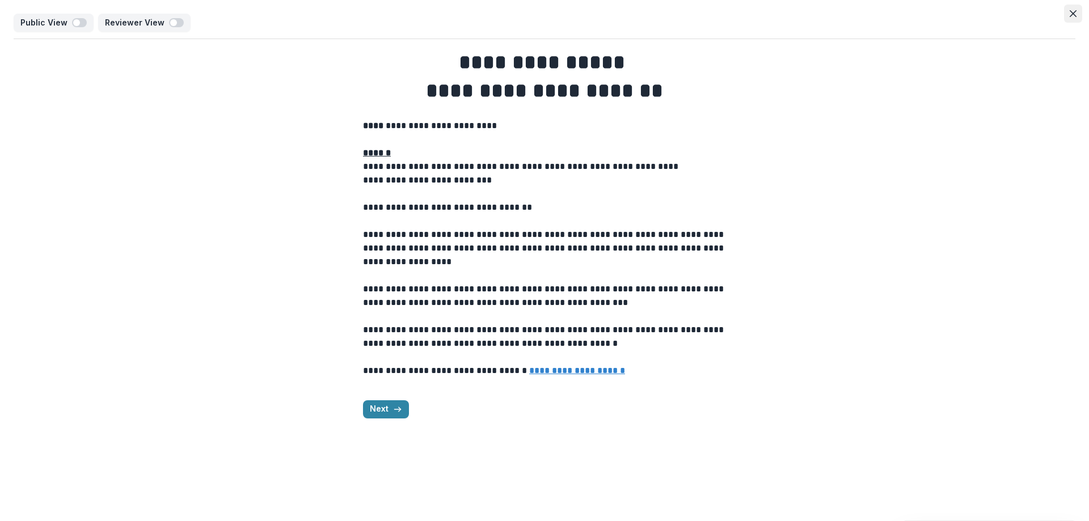
click at [1074, 11] on icon "Close" at bounding box center [1072, 13] width 7 height 7
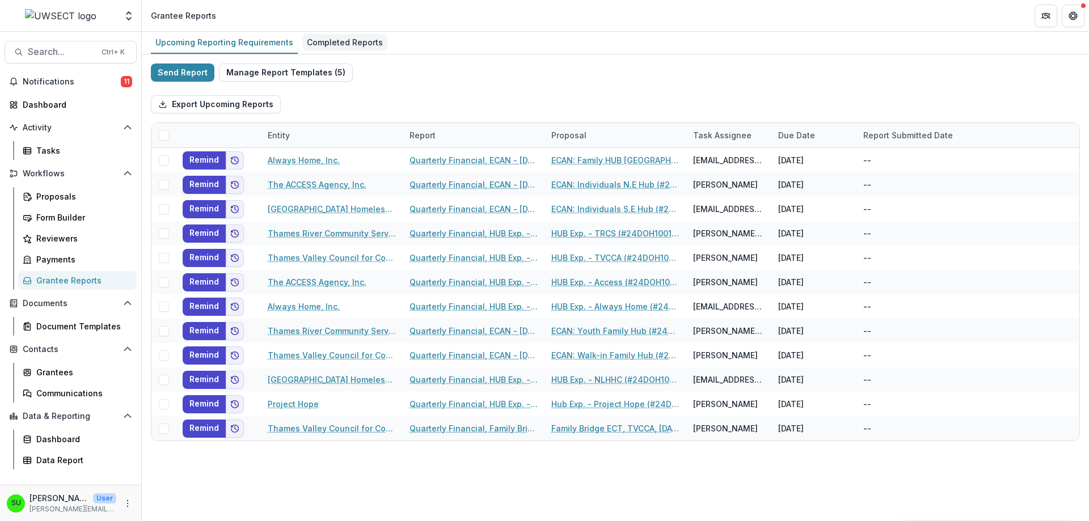
click at [334, 41] on div "Completed Reports" at bounding box center [344, 42] width 85 height 16
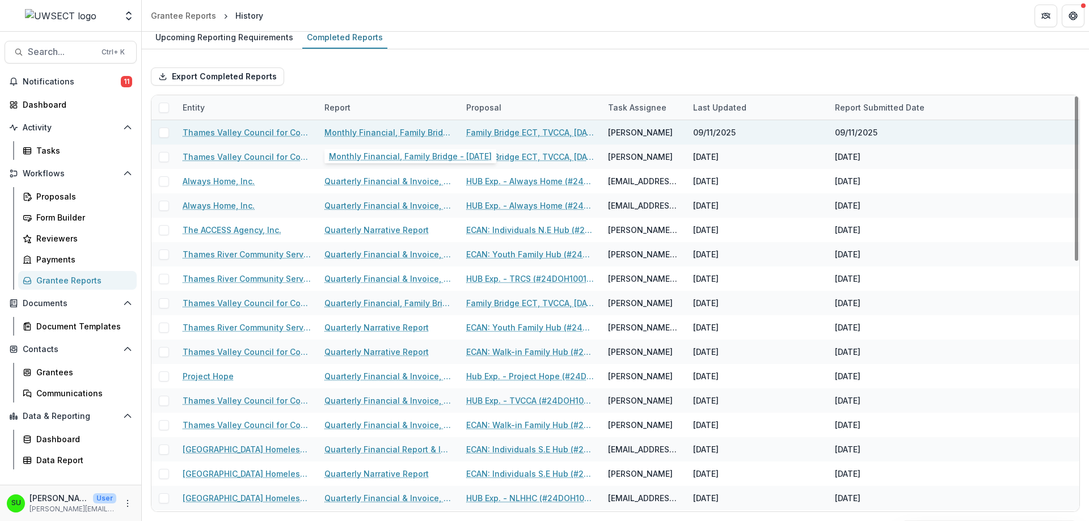
click at [398, 132] on link "Monthly Financial, Family Bridge - [DATE]" at bounding box center [388, 132] width 128 height 12
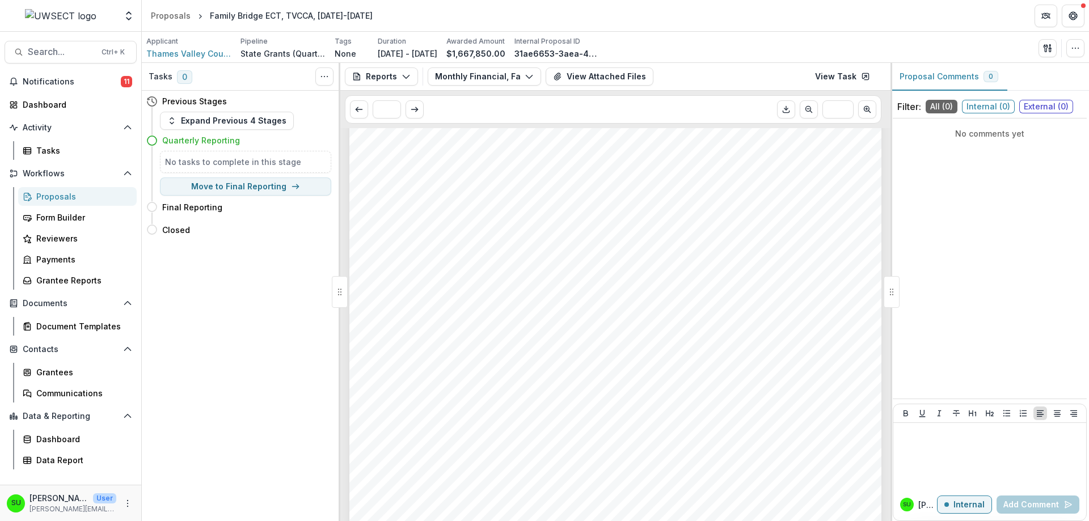
scroll to position [364, 0]
click at [606, 78] on button "View Attached Files" at bounding box center [599, 76] width 108 height 18
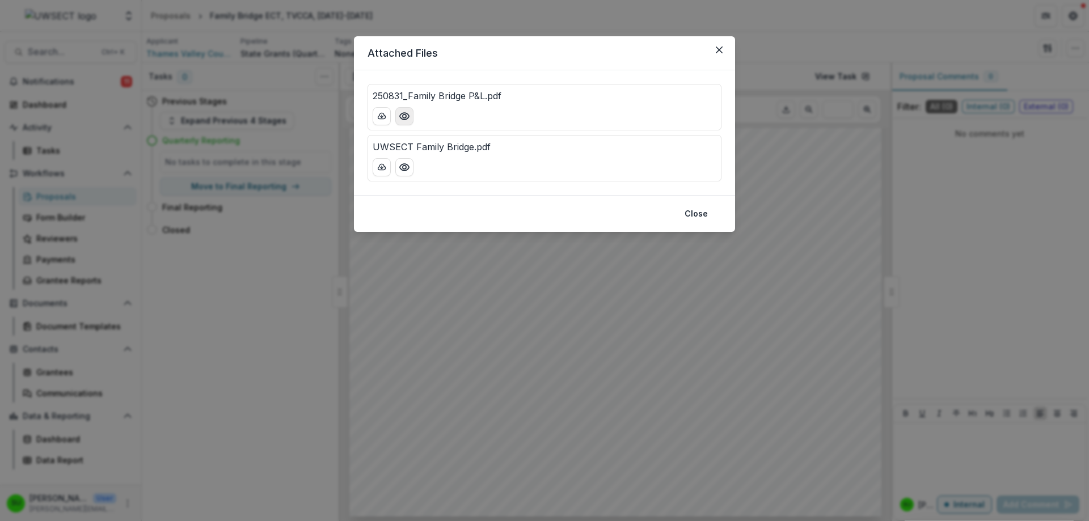
click at [400, 114] on icon "Preview 250831_Family Bridge P&L.pdf" at bounding box center [404, 116] width 11 height 11
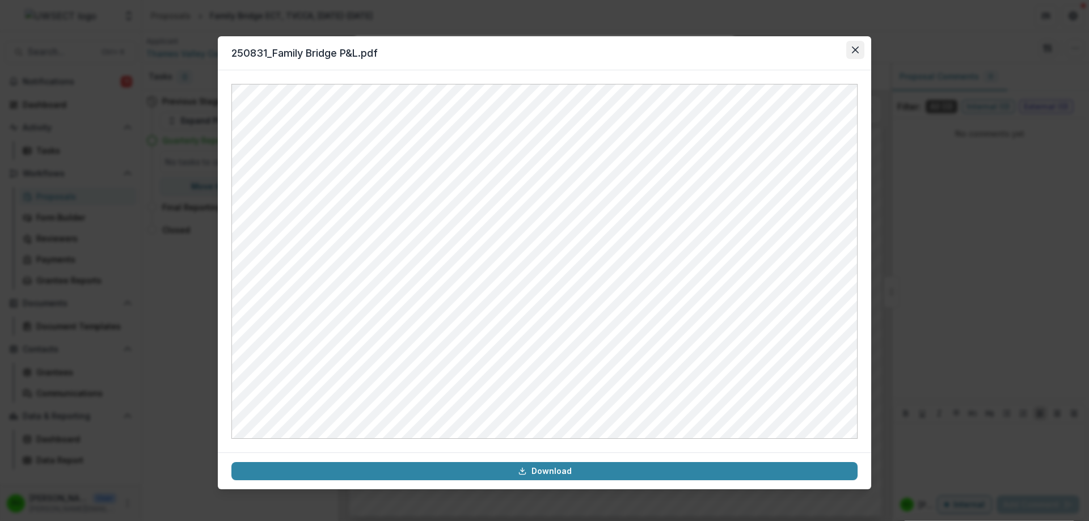
click at [861, 50] on button "Close" at bounding box center [855, 50] width 18 height 18
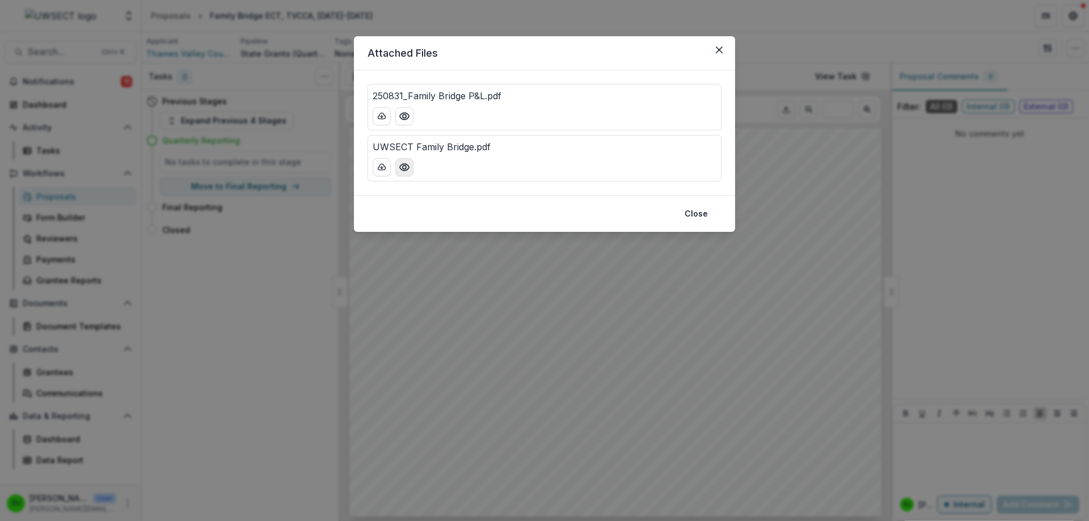
click at [395, 168] on button "Preview UWSECT Family Bridge.pdf" at bounding box center [404, 167] width 18 height 18
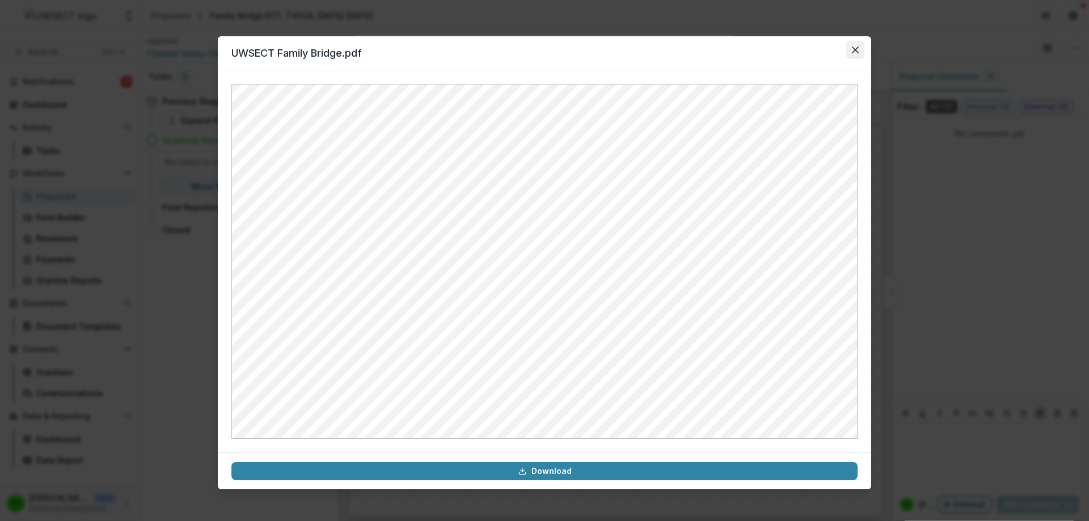
click at [853, 48] on icon "Close" at bounding box center [855, 49] width 7 height 7
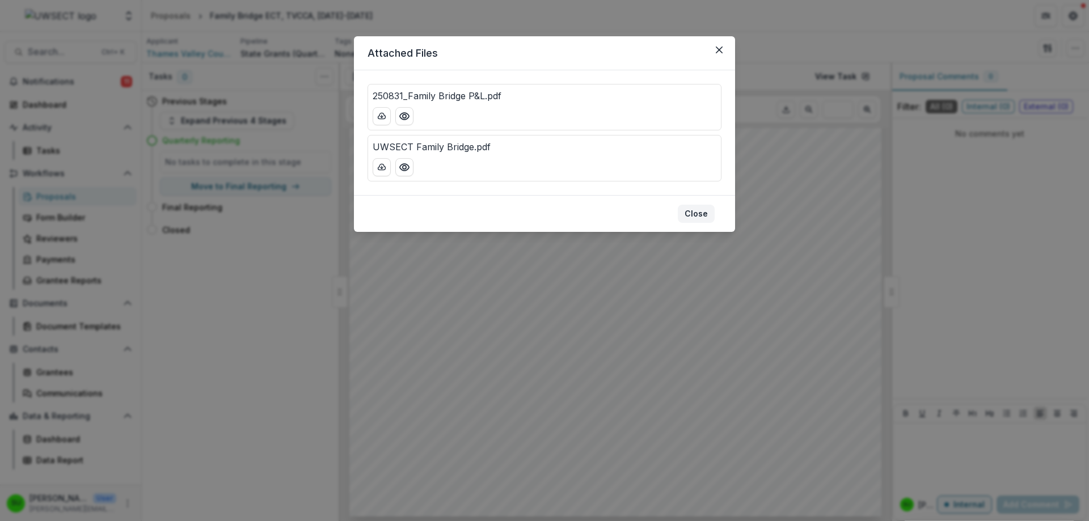
click at [701, 215] on button "Close" at bounding box center [696, 214] width 37 height 18
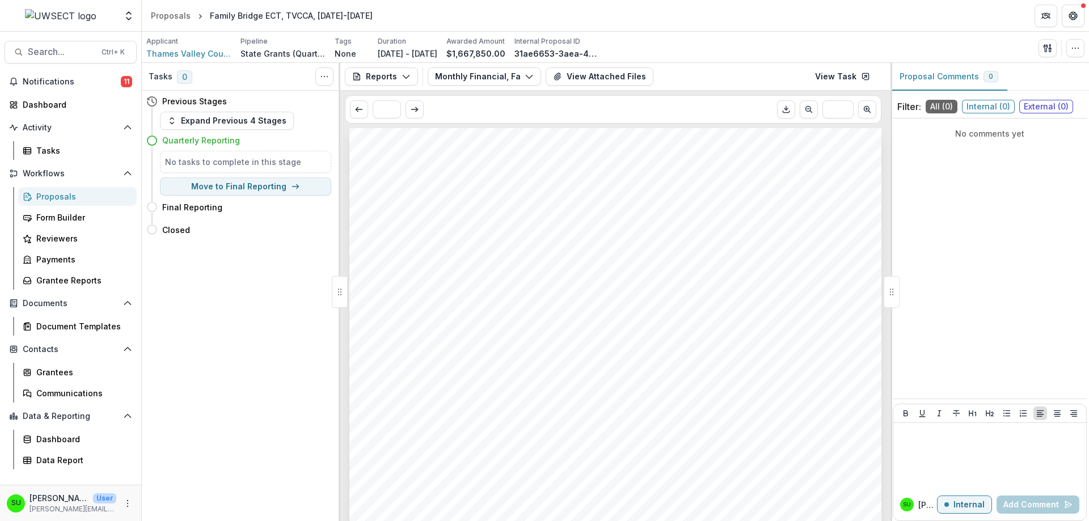
scroll to position [0, 0]
click at [451, 82] on button "Monthly Financial, Family Bridge - [DATE]" at bounding box center [483, 76] width 113 height 18
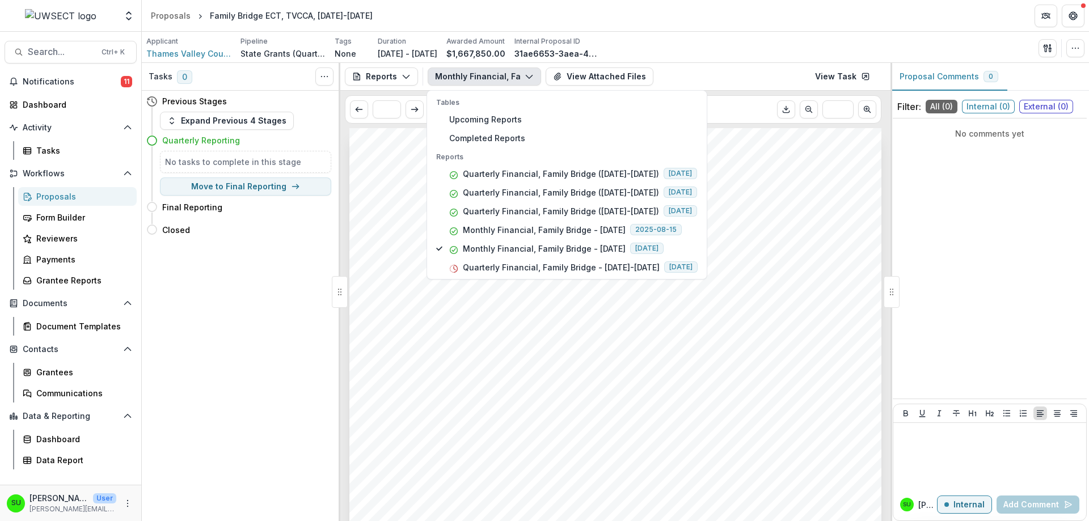
click at [794, 43] on div "Applicant Thames Valley Council for Community Action Pipeline State Grants (Qua…" at bounding box center [615, 47] width 938 height 23
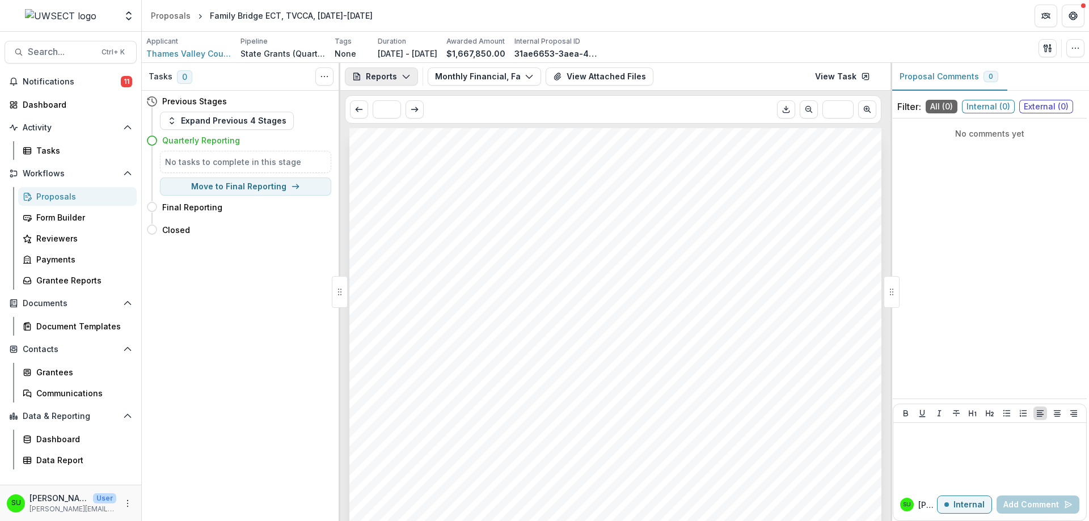
click at [392, 79] on button "Reports" at bounding box center [381, 76] width 73 height 18
click at [426, 120] on div "Payments" at bounding box center [419, 121] width 104 height 12
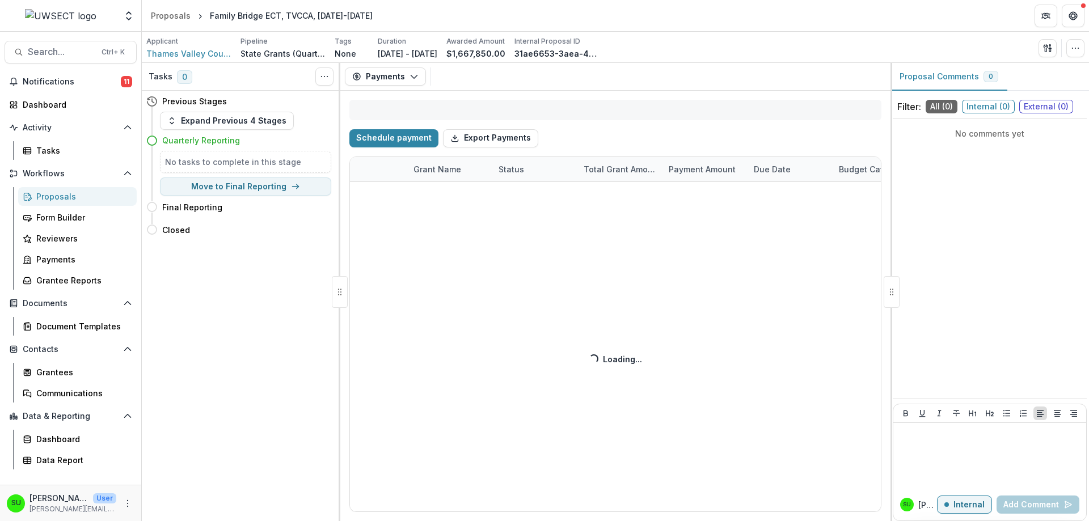
select select "****"
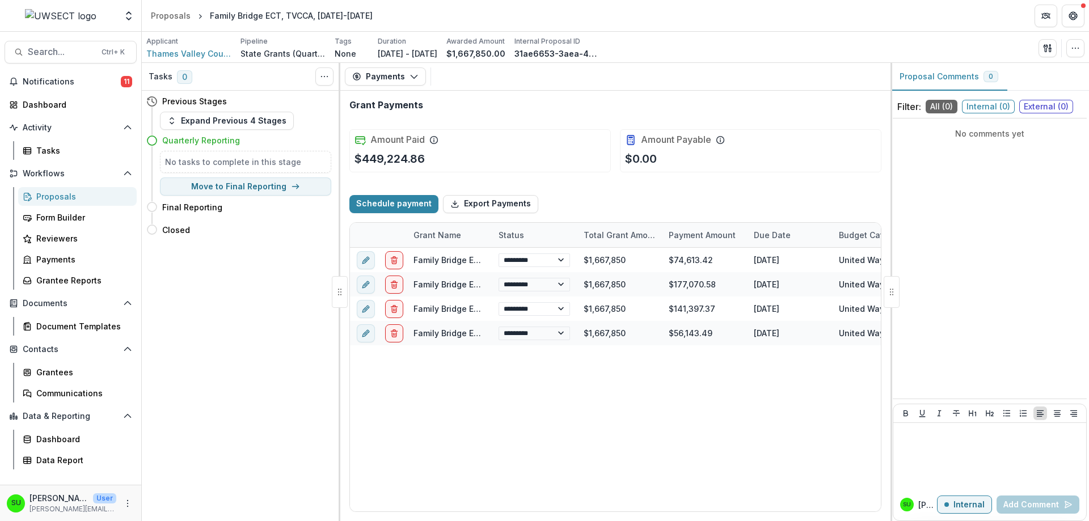
select select "****"
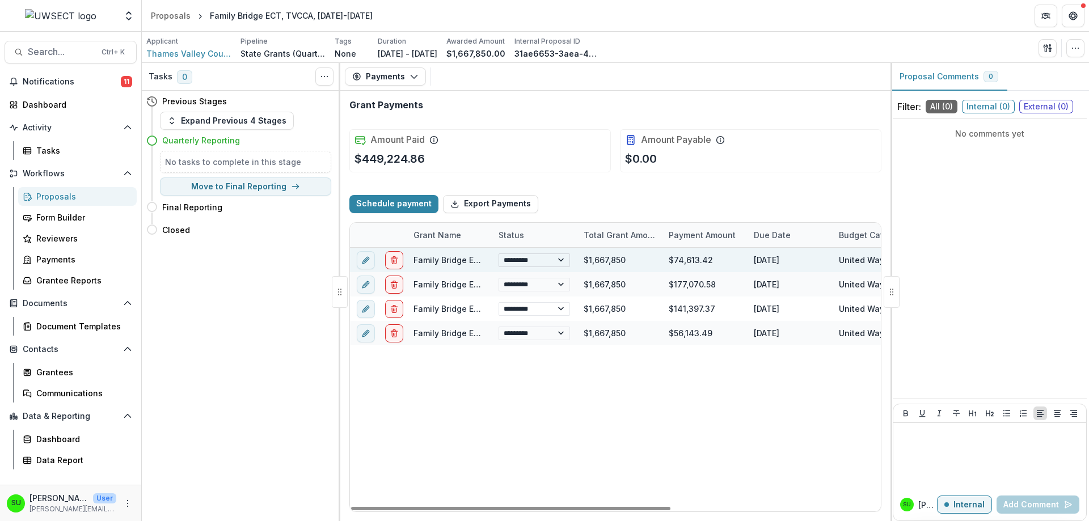
click at [543, 263] on select "**********" at bounding box center [533, 260] width 71 height 14
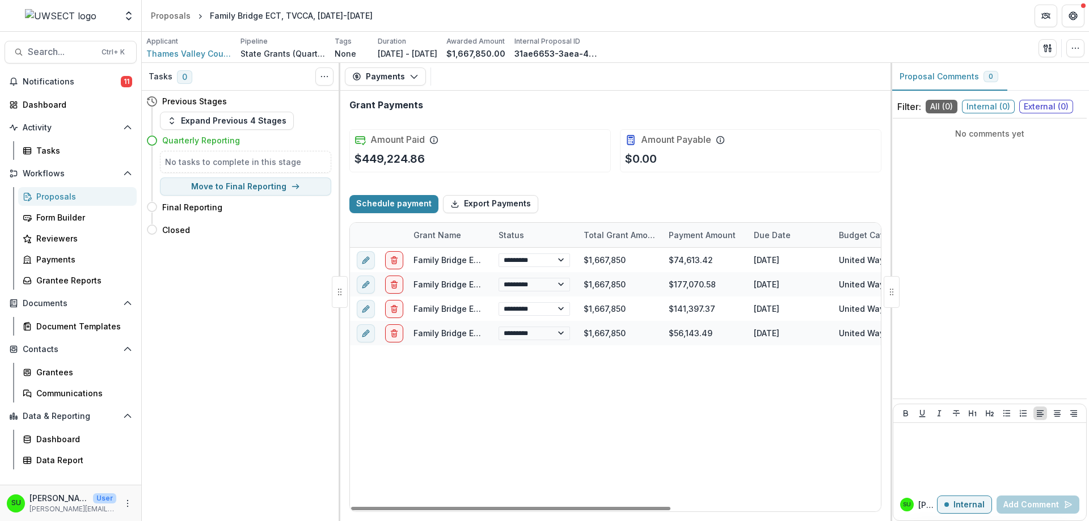
click at [560, 206] on div "Schedule payment Export Payments" at bounding box center [615, 204] width 532 height 36
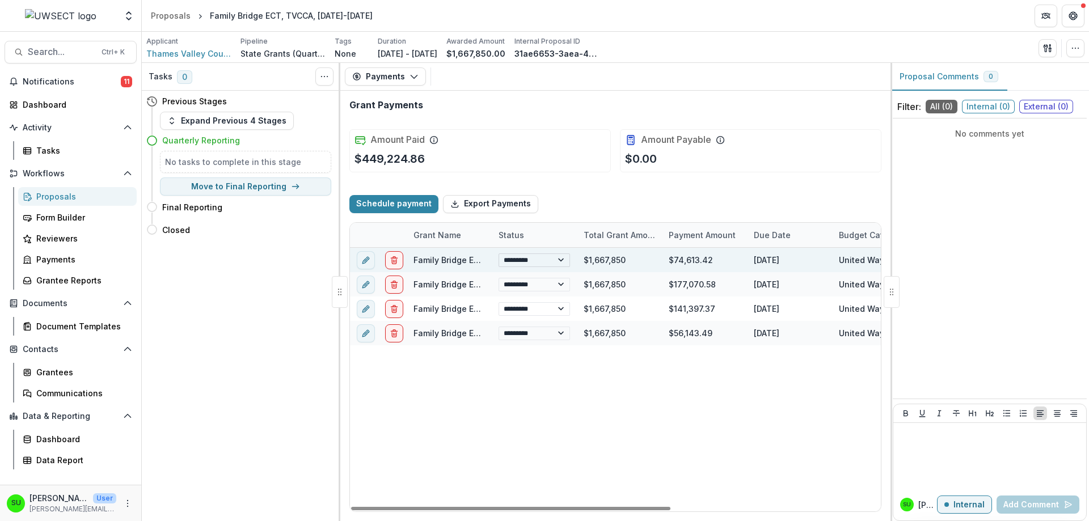
click at [537, 260] on select "**********" at bounding box center [533, 260] width 71 height 14
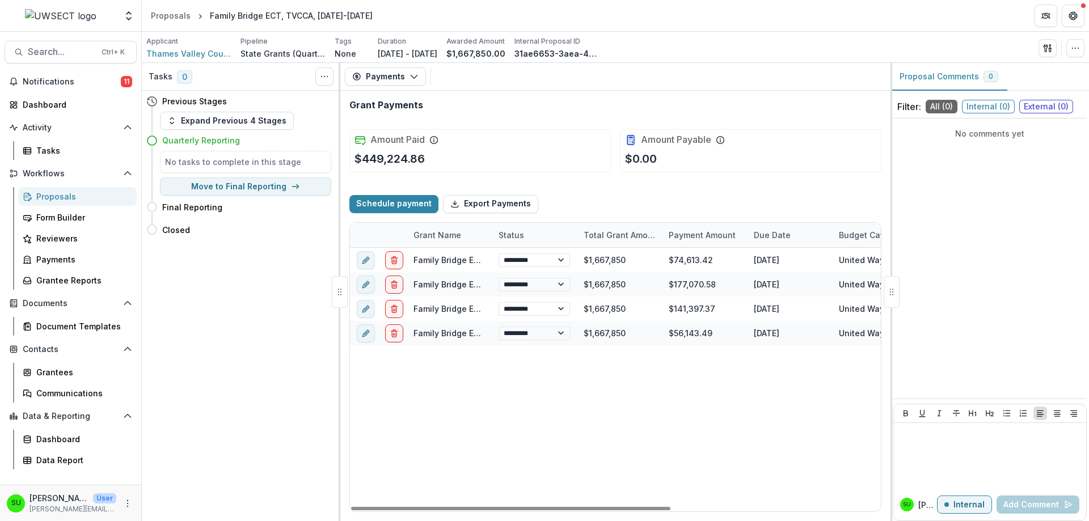
click at [580, 191] on div "Schedule payment Export Payments" at bounding box center [615, 204] width 532 height 36
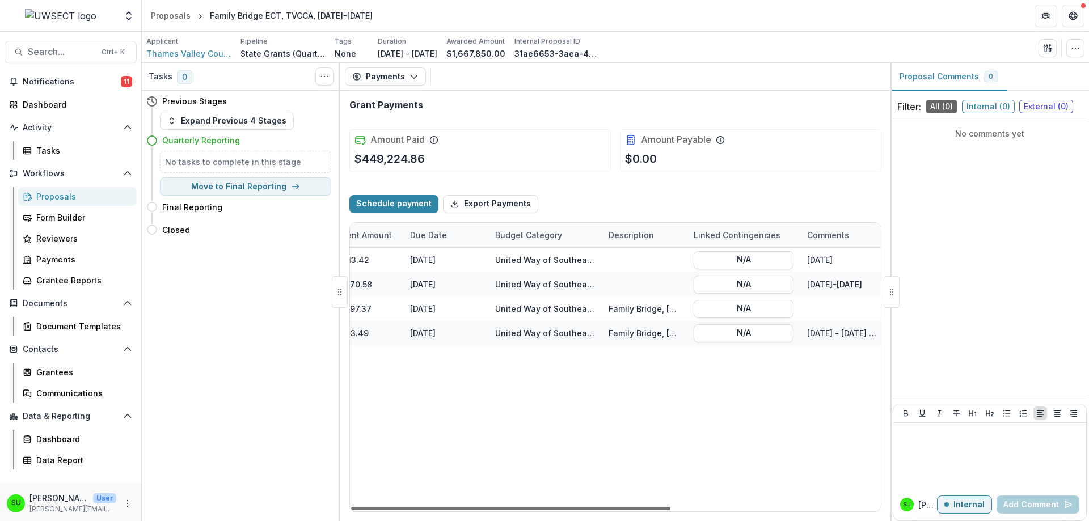
scroll to position [0, 348]
drag, startPoint x: 628, startPoint y: 508, endPoint x: 767, endPoint y: 380, distance: 188.6
click at [670, 507] on div at bounding box center [510, 508] width 319 height 3
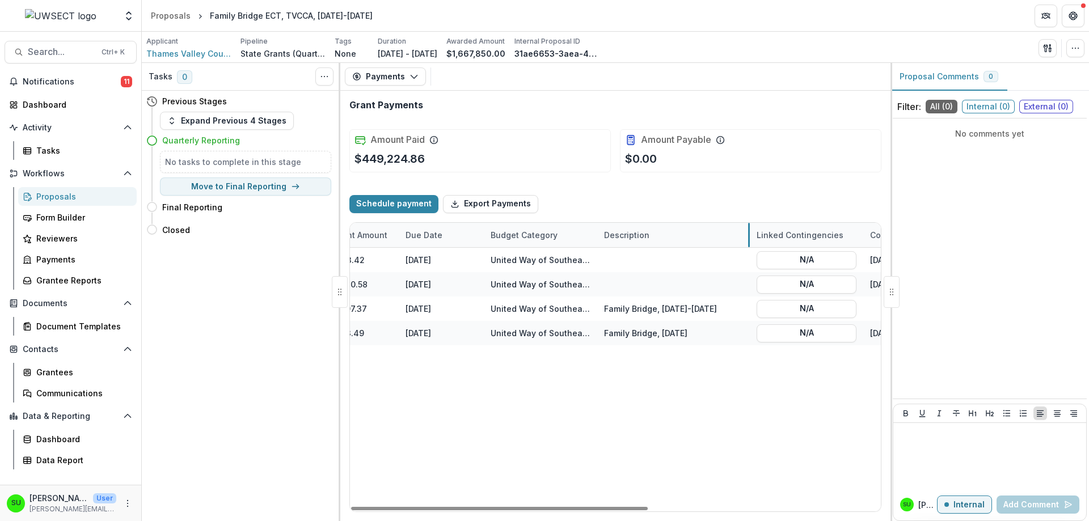
drag, startPoint x: 681, startPoint y: 232, endPoint x: 749, endPoint y: 239, distance: 67.9
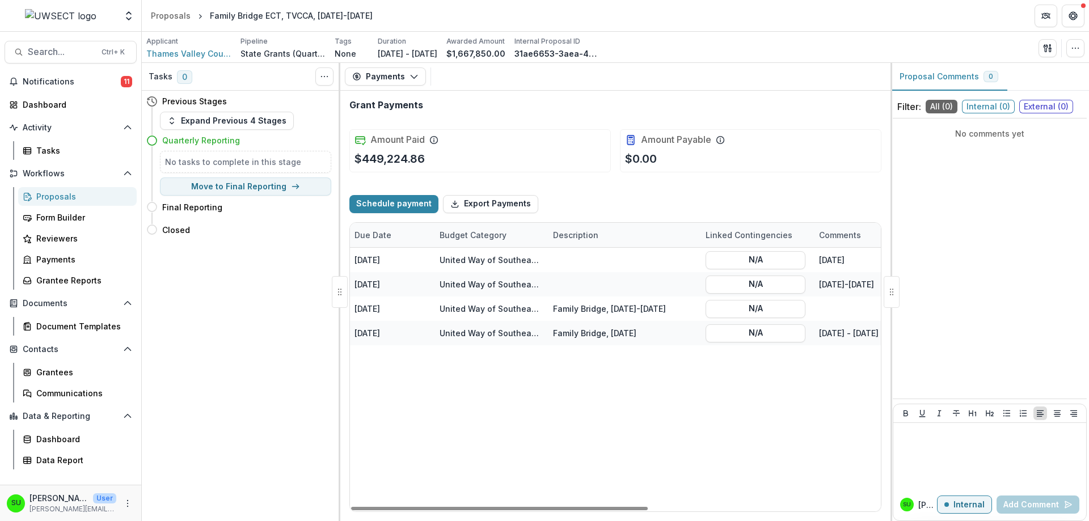
scroll to position [0, 410]
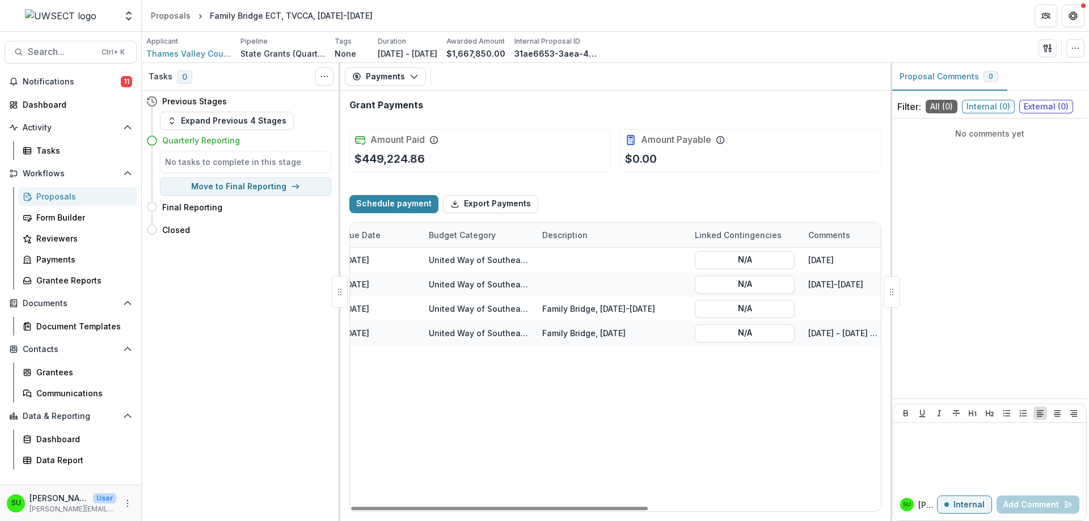
drag, startPoint x: 751, startPoint y: 508, endPoint x: 782, endPoint y: 493, distance: 34.2
click at [647, 507] on div at bounding box center [499, 508] width 297 height 3
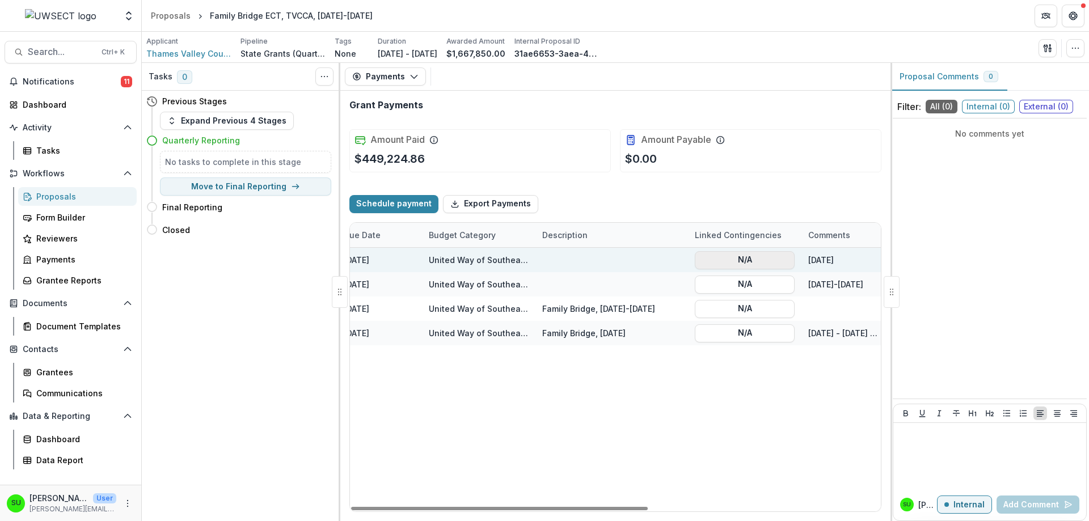
select select "****"
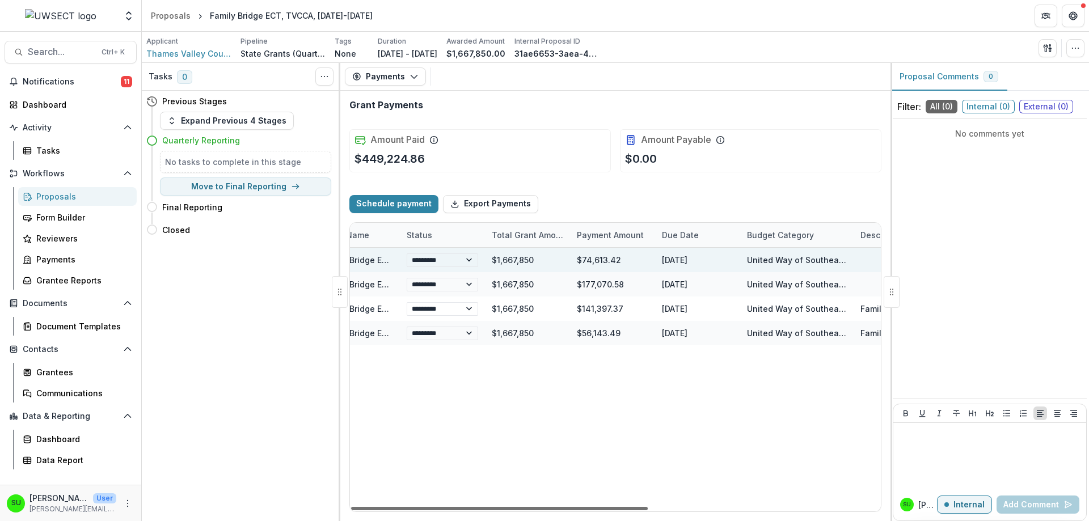
scroll to position [0, 0]
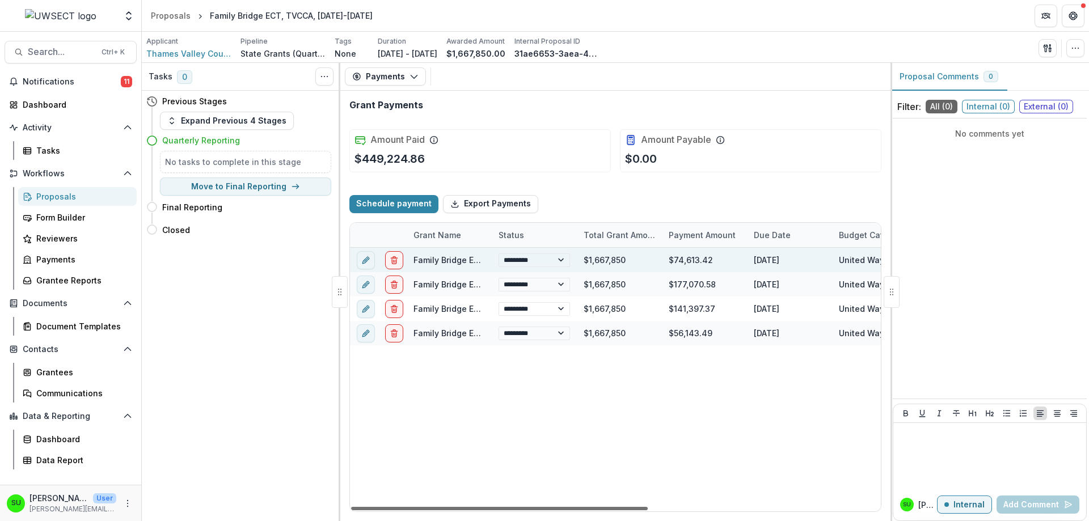
drag, startPoint x: 774, startPoint y: 509, endPoint x: 425, endPoint y: 510, distance: 349.8
click at [445, 510] on div at bounding box center [499, 508] width 297 height 3
click at [448, 424] on div "**********" at bounding box center [823, 380] width 946 height 264
select select "****"
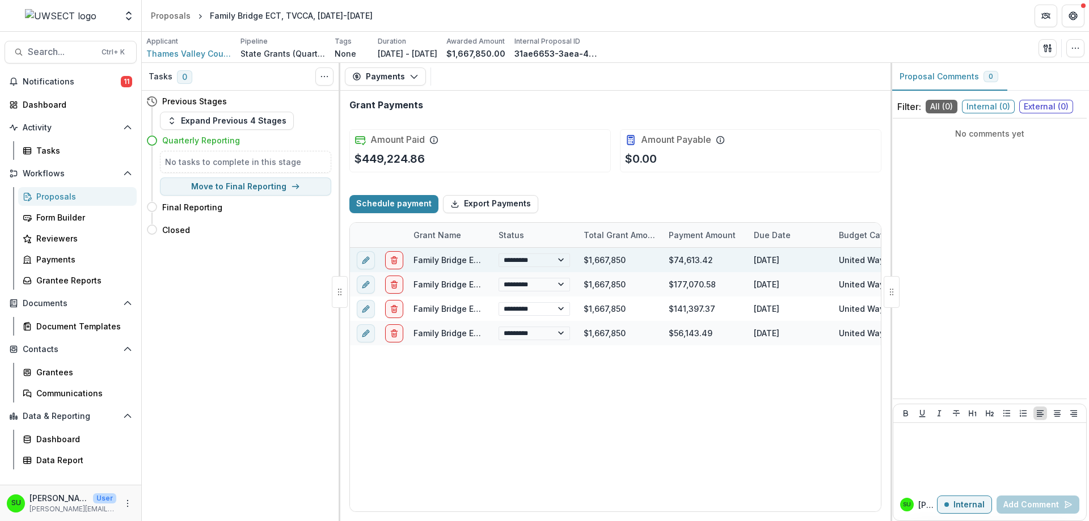
select select "****"
click at [413, 71] on button "Payments" at bounding box center [385, 76] width 81 height 18
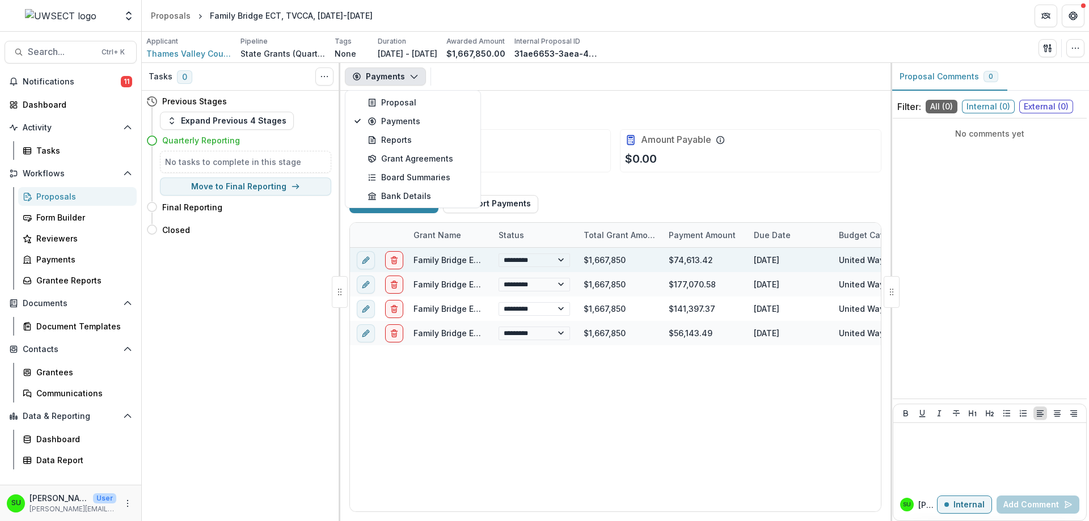
click at [586, 74] on div "Payments Proposal Payments Reports Grant Agreements Board Summaries Bank Details" at bounding box center [615, 77] width 550 height 28
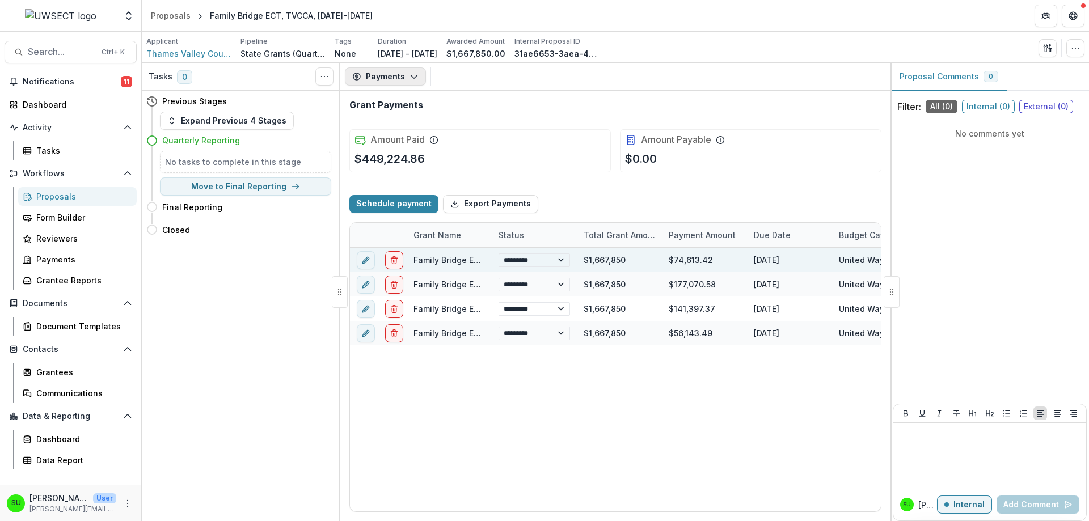
click at [383, 73] on button "Payments" at bounding box center [385, 76] width 81 height 18
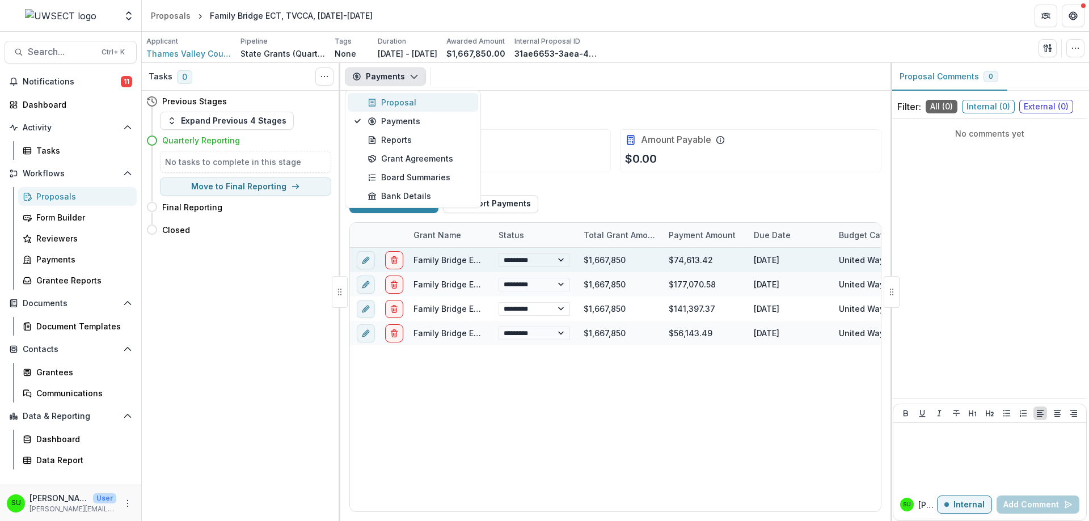
click at [422, 97] on div "Proposal" at bounding box center [419, 102] width 104 height 12
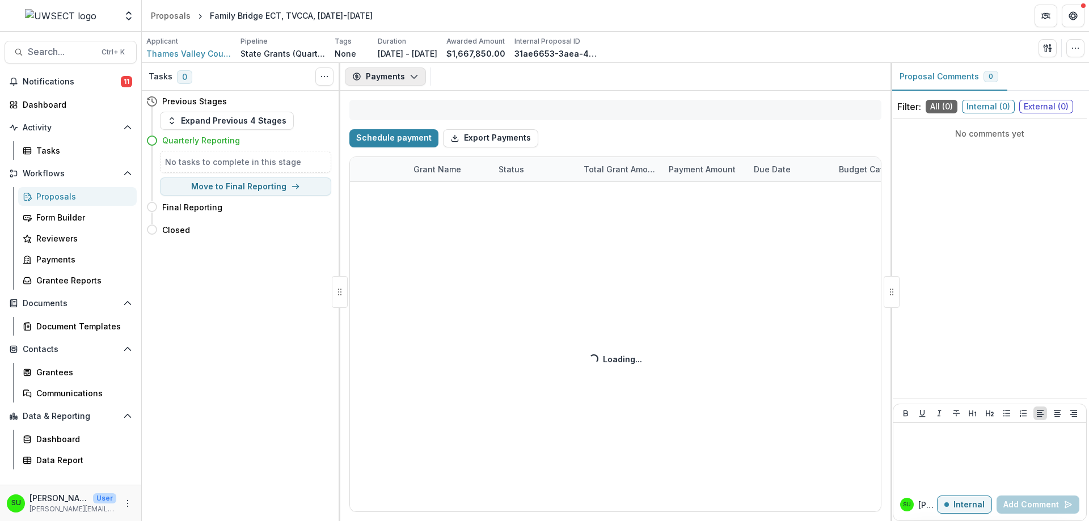
click at [405, 71] on button "Payments" at bounding box center [385, 76] width 81 height 18
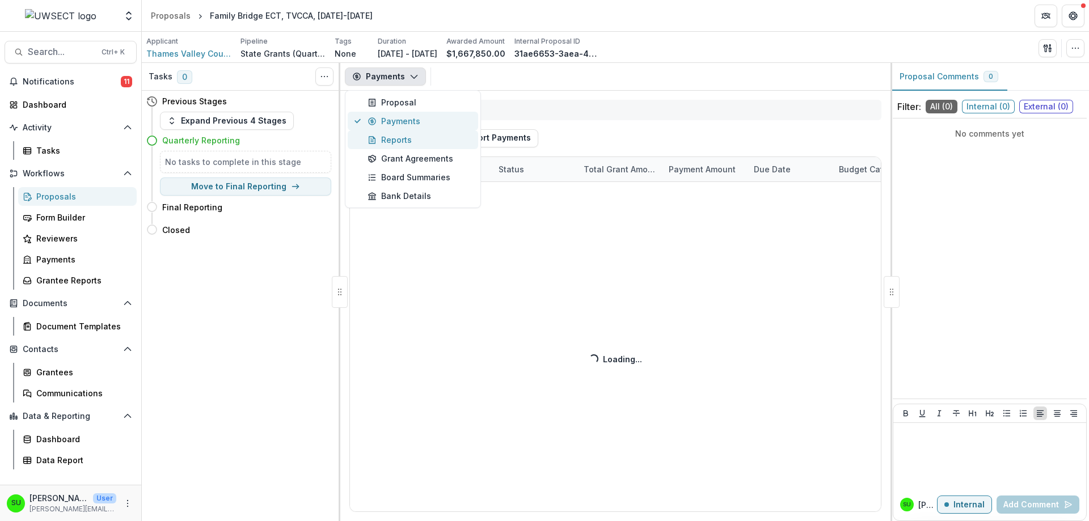
select select "****"
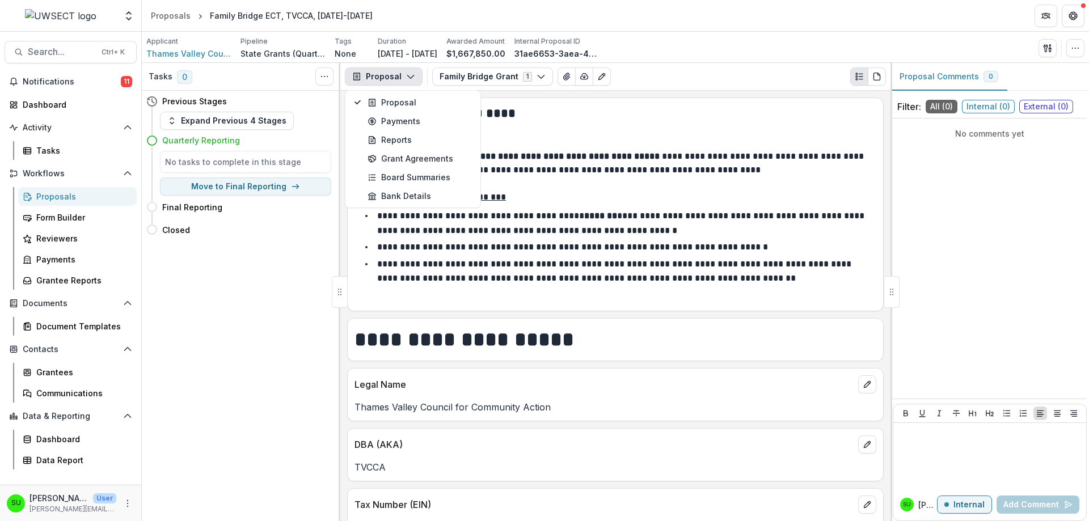
click at [578, 140] on p at bounding box center [615, 143] width 522 height 14
